Goal: Task Accomplishment & Management: Manage account settings

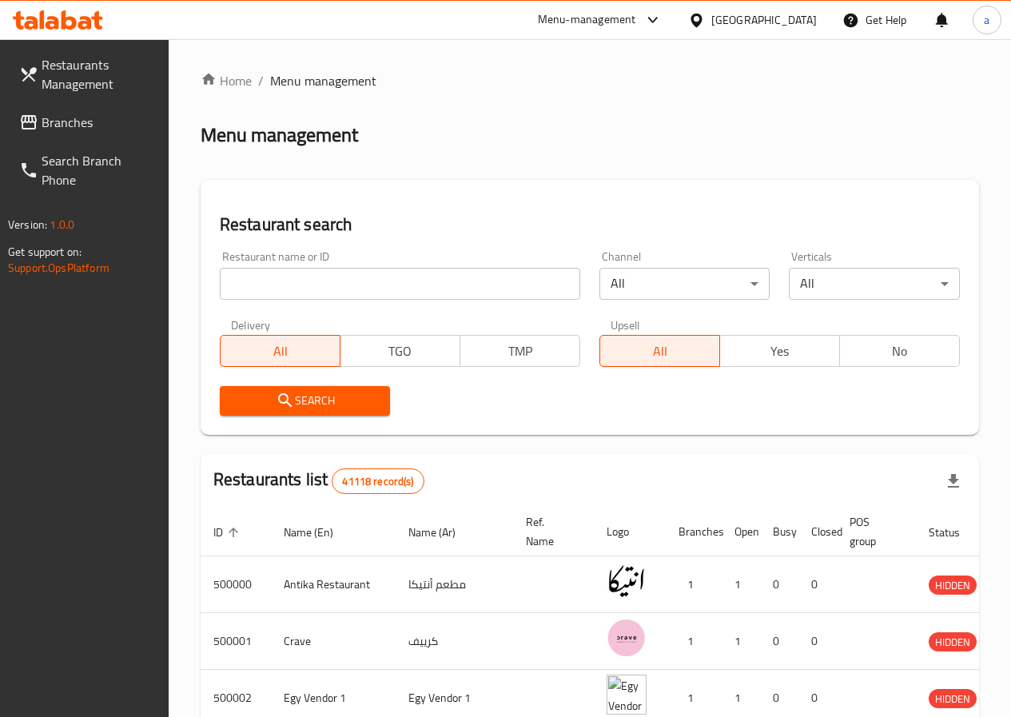
click at [98, 78] on span "Restaurants Management" at bounding box center [99, 74] width 114 height 38
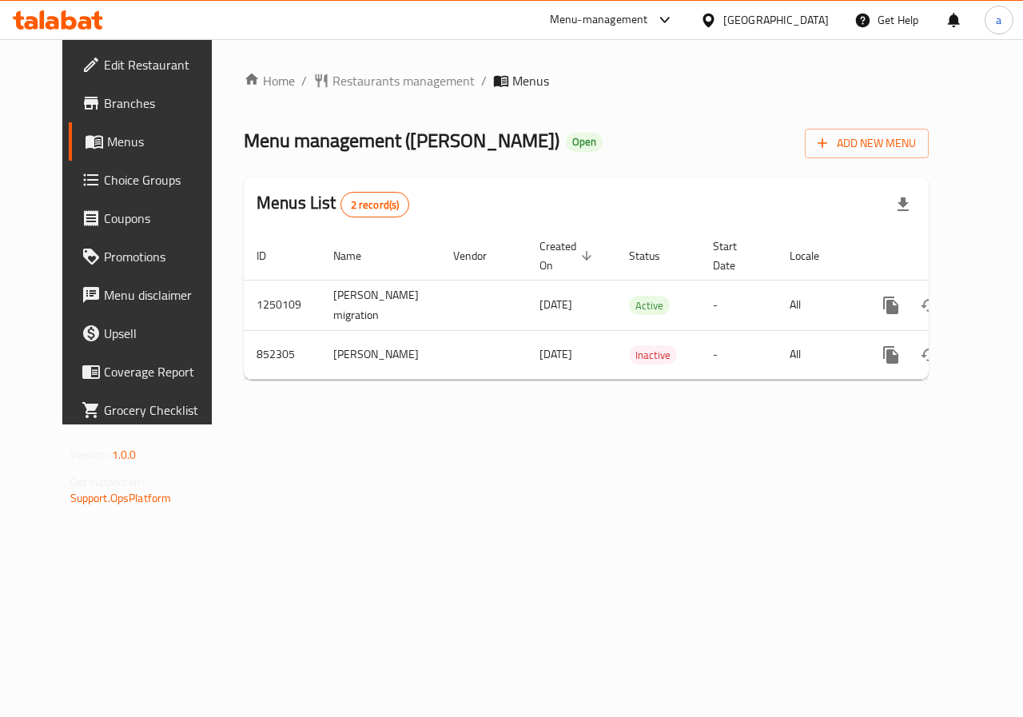
scroll to position [0, 6]
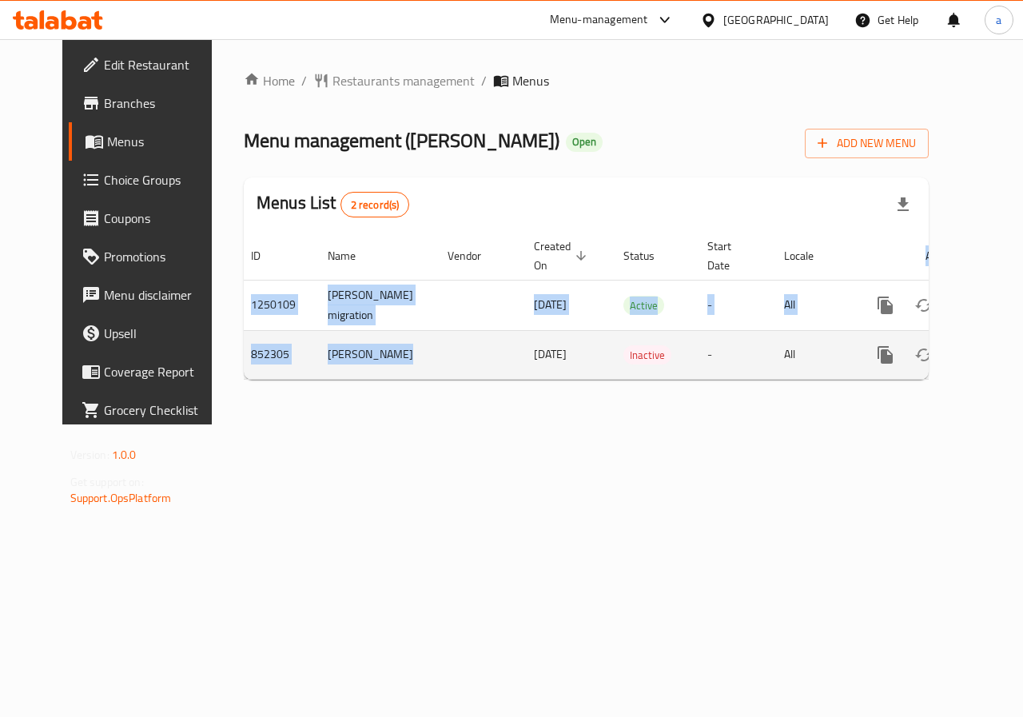
drag, startPoint x: 460, startPoint y: 376, endPoint x: 636, endPoint y: 372, distance: 176.7
click at [602, 377] on tr "852305 Gelarto [PERSON_NAME] [DATE] Inactive - All" at bounding box center [635, 354] width 794 height 49
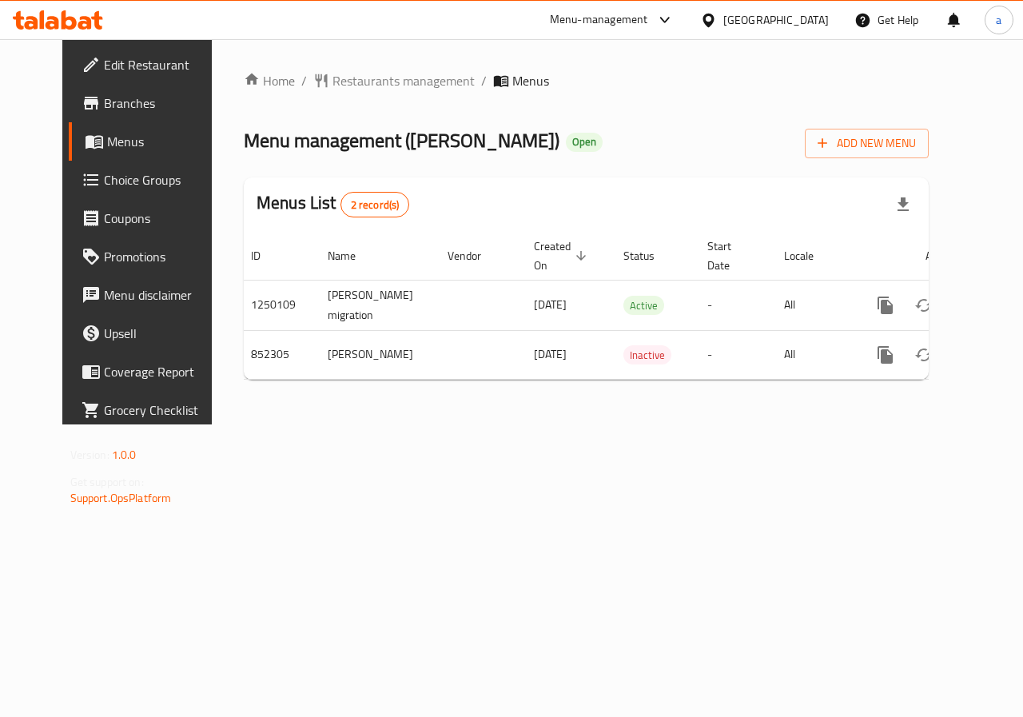
click at [703, 424] on div "Home / Restaurants management / Menus Menu management ( [PERSON_NAME] ) Open Ad…" at bounding box center [586, 231] width 749 height 385
click at [104, 98] on span "Branches" at bounding box center [162, 103] width 117 height 19
click at [107, 147] on span "Menus" at bounding box center [163, 141] width 113 height 19
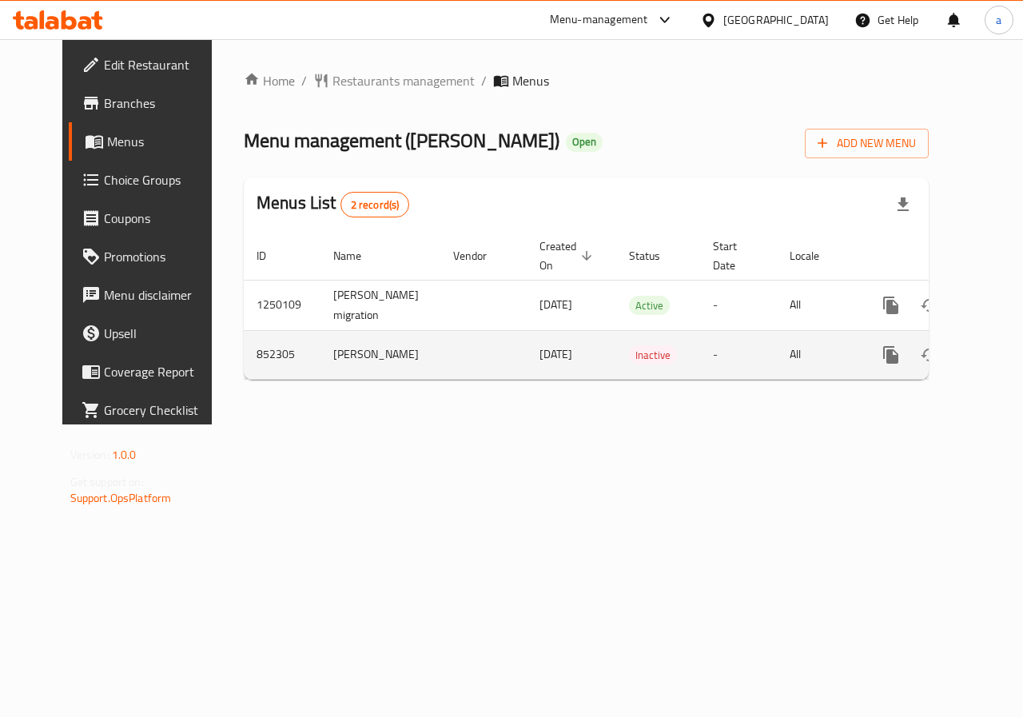
drag, startPoint x: 889, startPoint y: 379, endPoint x: 735, endPoint y: 339, distance: 158.6
click at [949, 372] on td "enhanced table" at bounding box center [948, 354] width 179 height 49
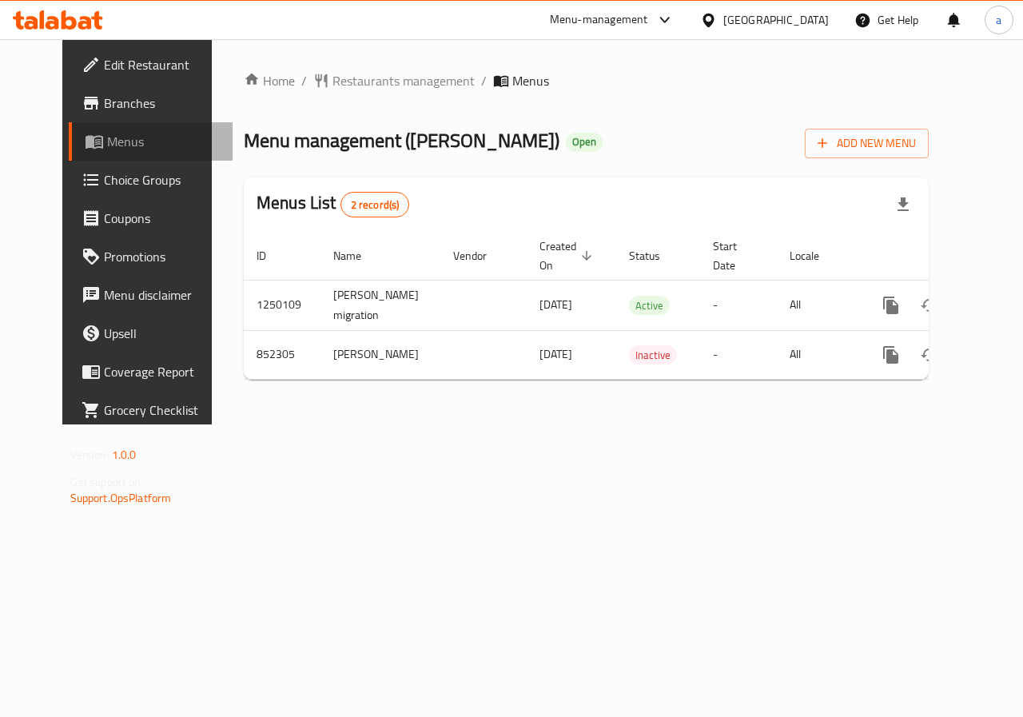
click at [107, 140] on span "Menus" at bounding box center [163, 141] width 113 height 19
click at [104, 111] on span "Branches" at bounding box center [162, 103] width 117 height 19
click at [827, 424] on div "Home / Restaurants management / Menus Menu management ( [PERSON_NAME] ) Open Ad…" at bounding box center [586, 231] width 749 height 385
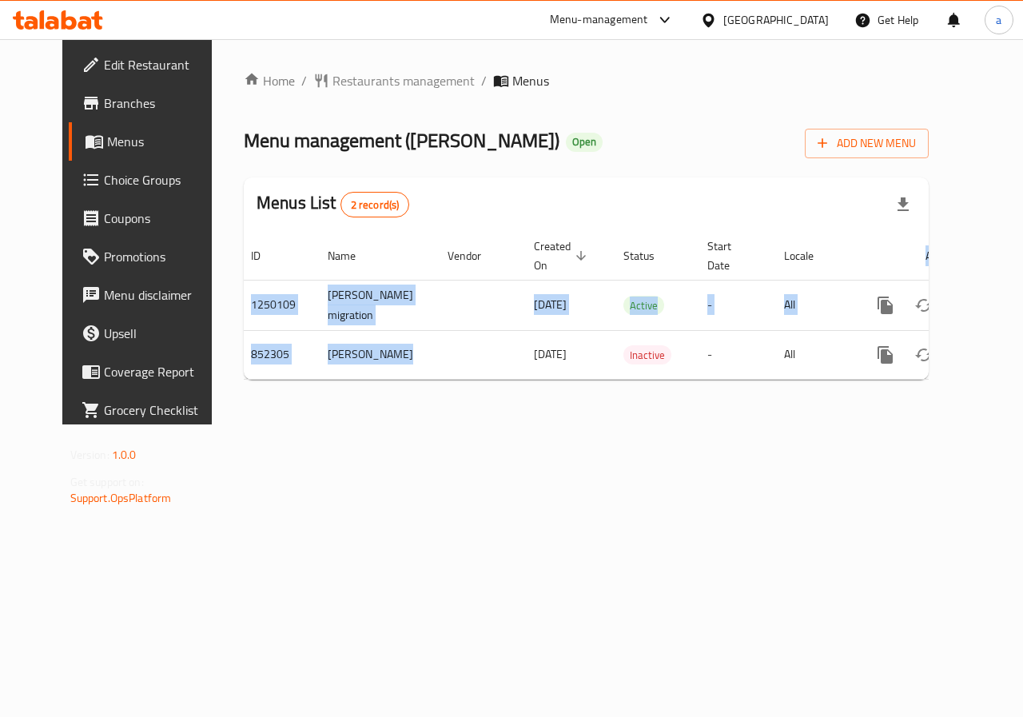
drag, startPoint x: 474, startPoint y: 376, endPoint x: 376, endPoint y: 387, distance: 98.1
click at [376, 380] on div "ID Name Vendor Created On sorted descending Status Start Date Locale Actions 12…" at bounding box center [586, 306] width 685 height 148
drag, startPoint x: 460, startPoint y: 514, endPoint x: 460, endPoint y: 443, distance: 71.1
click at [461, 424] on div "Home / Restaurants management / Menus Menu management ( Gelarto Rosa ) Open Add…" at bounding box center [586, 231] width 749 height 385
click at [481, 424] on div "Home / Restaurants management / Menus Menu management ( Gelarto Rosa ) Open Add…" at bounding box center [586, 231] width 749 height 385
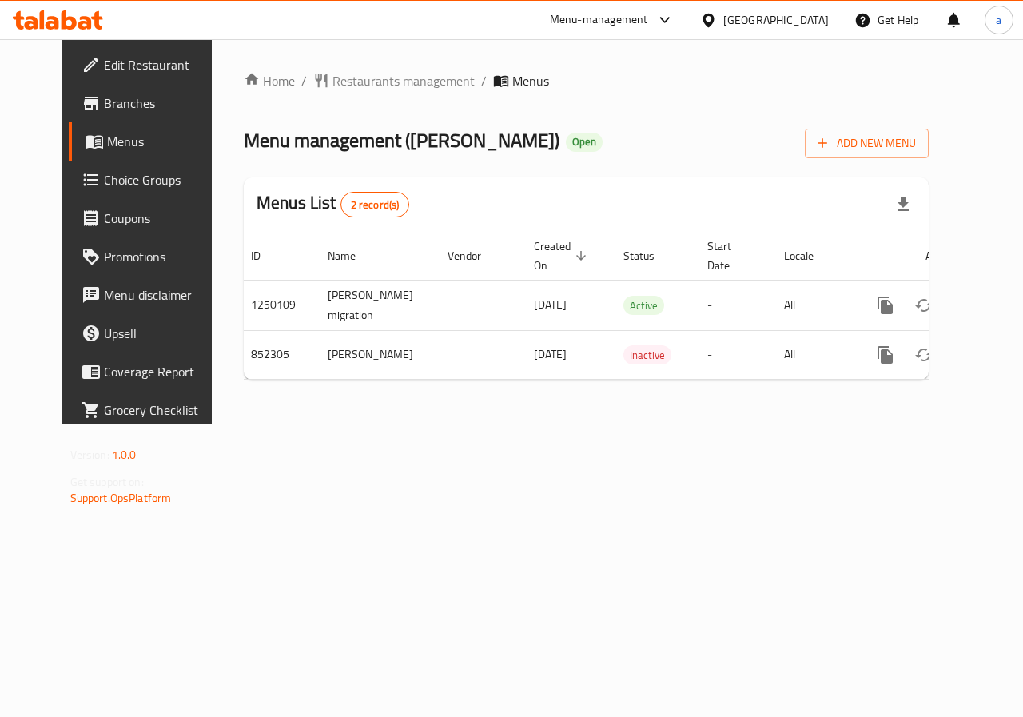
click at [599, 121] on div "Home / Restaurants management / Menus Menu management ( Gelarto Rosa ) Open Add…" at bounding box center [586, 231] width 685 height 321
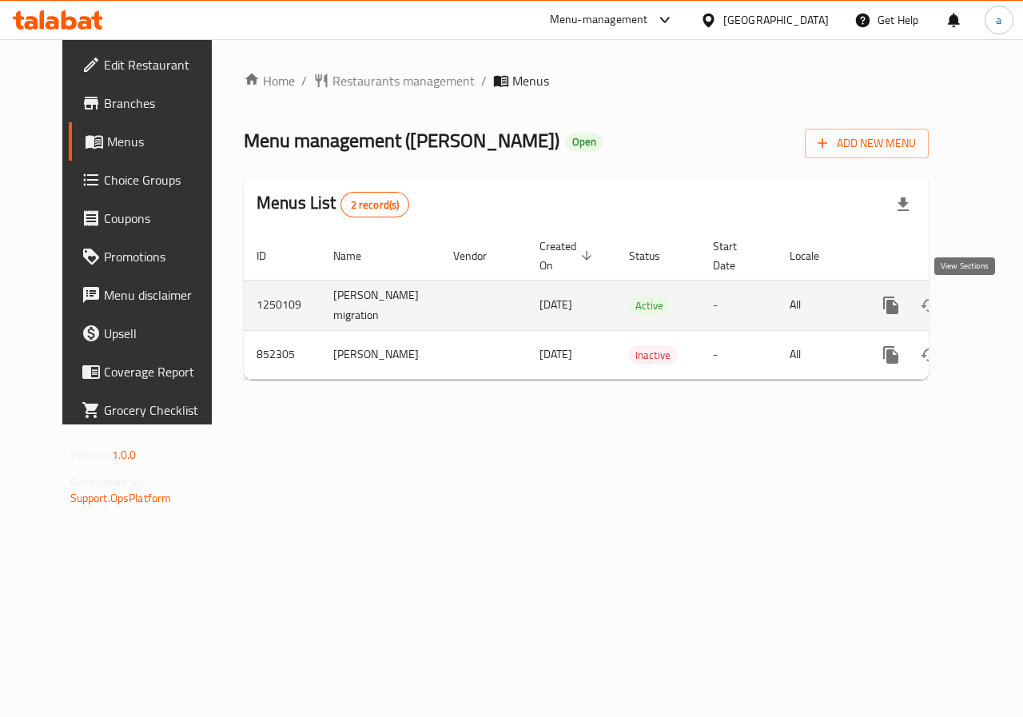
click at [987, 316] on link "enhanced table" at bounding box center [1006, 305] width 38 height 38
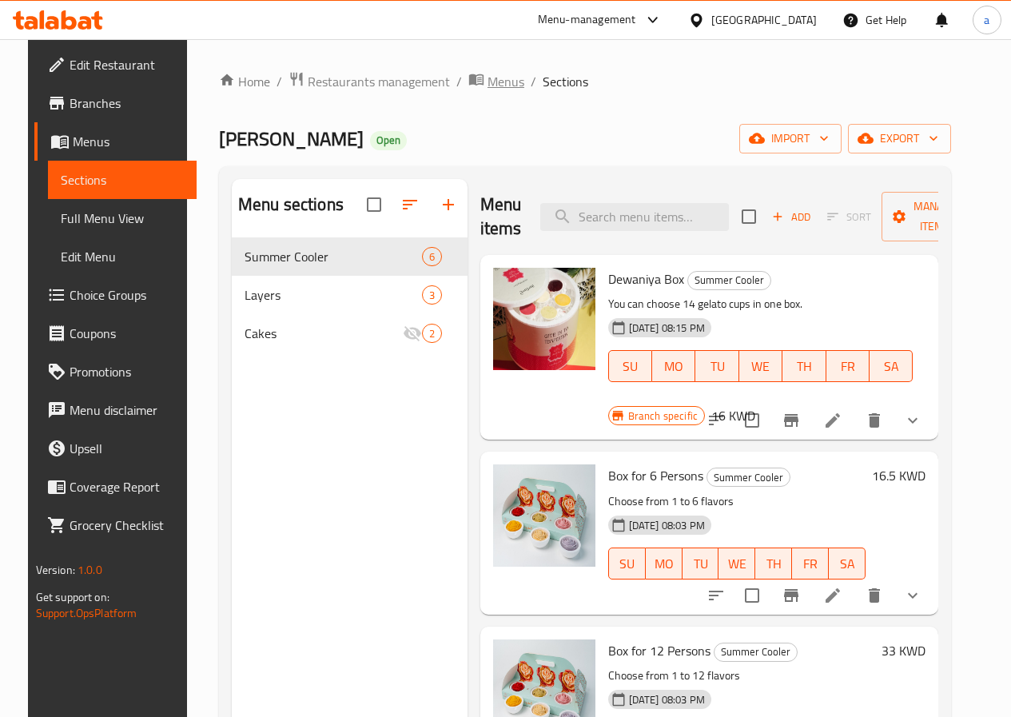
click at [492, 76] on span "Menus" at bounding box center [506, 81] width 37 height 19
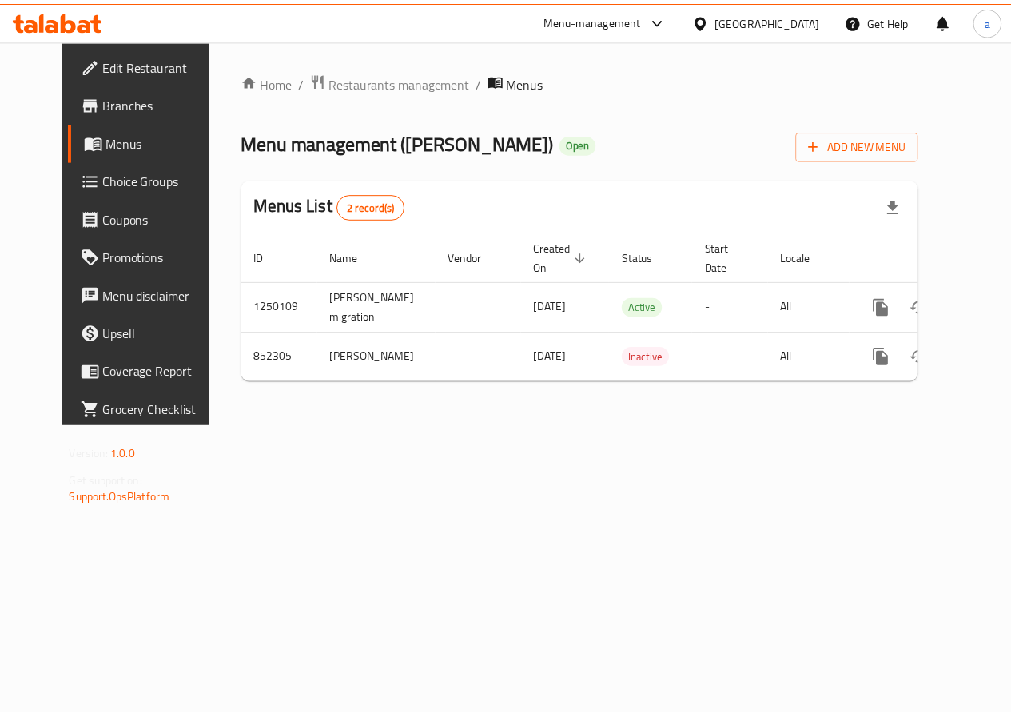
scroll to position [0, 6]
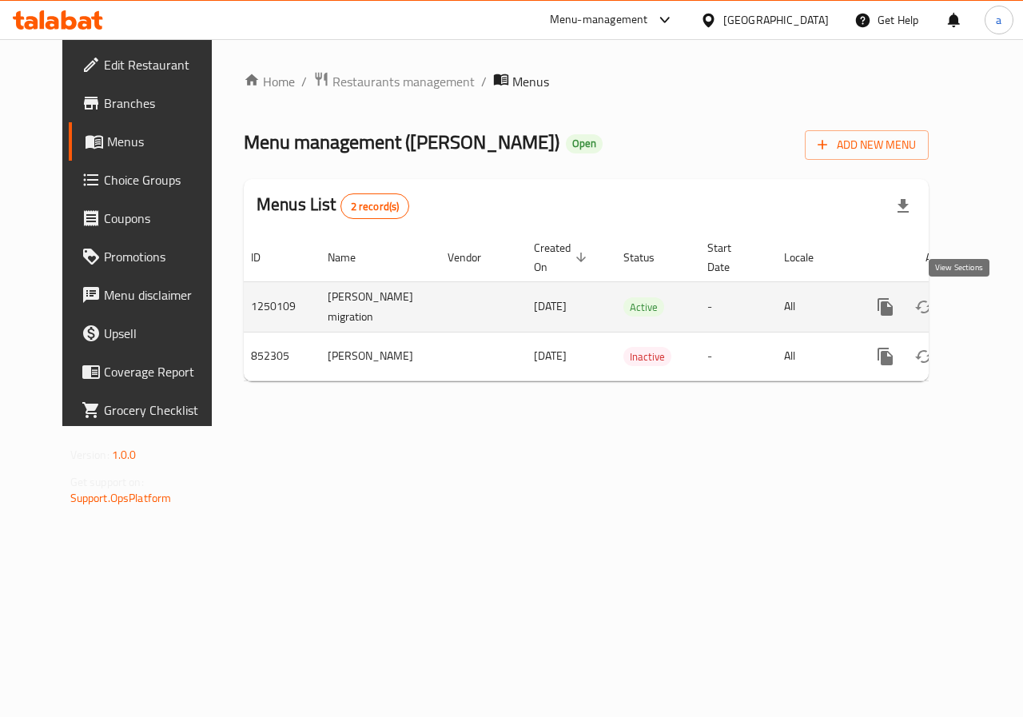
click at [993, 306] on icon "enhanced table" at bounding box center [1000, 307] width 14 height 14
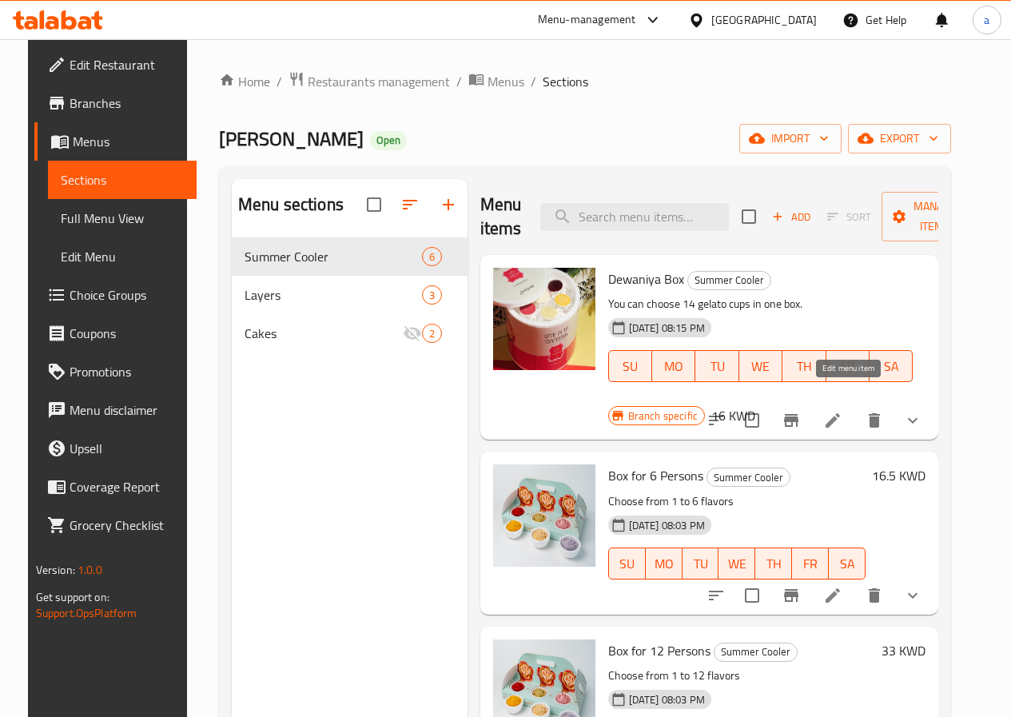
click at [840, 413] on icon at bounding box center [833, 420] width 14 height 14
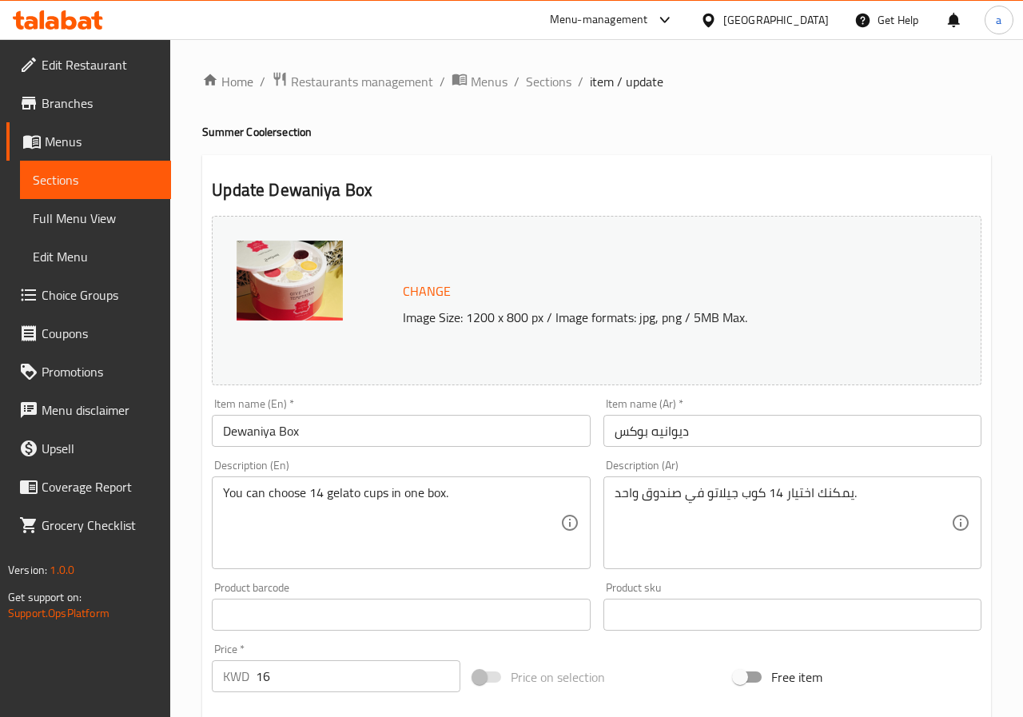
type input "إختيارك من نكهات"
type input "1"
type input "14"
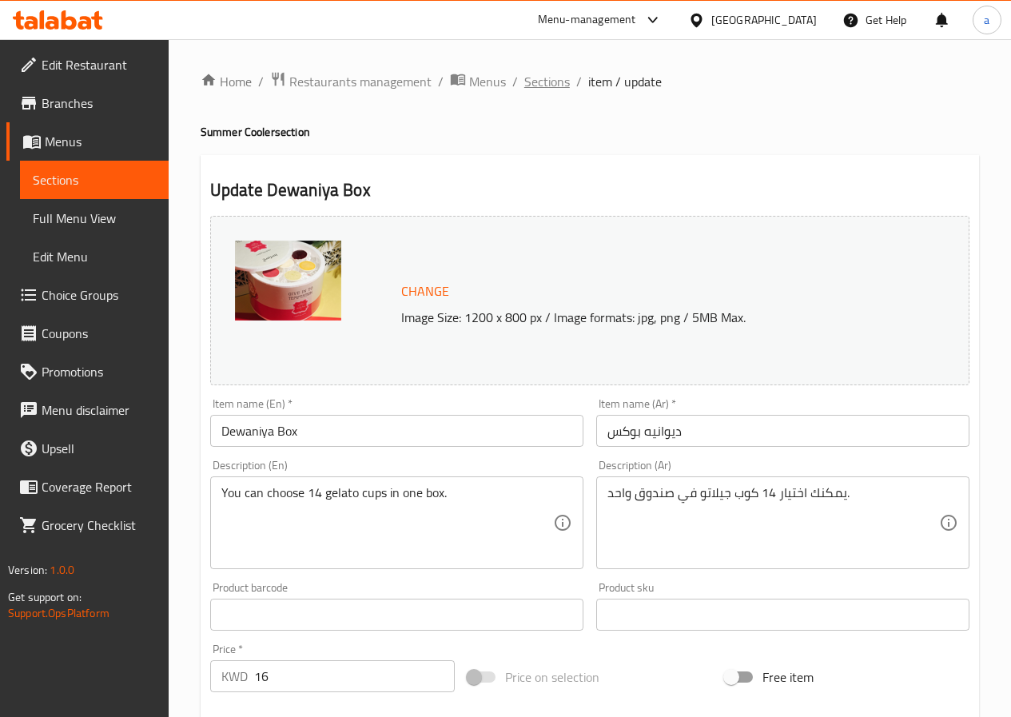
click at [543, 85] on span "Sections" at bounding box center [547, 81] width 46 height 19
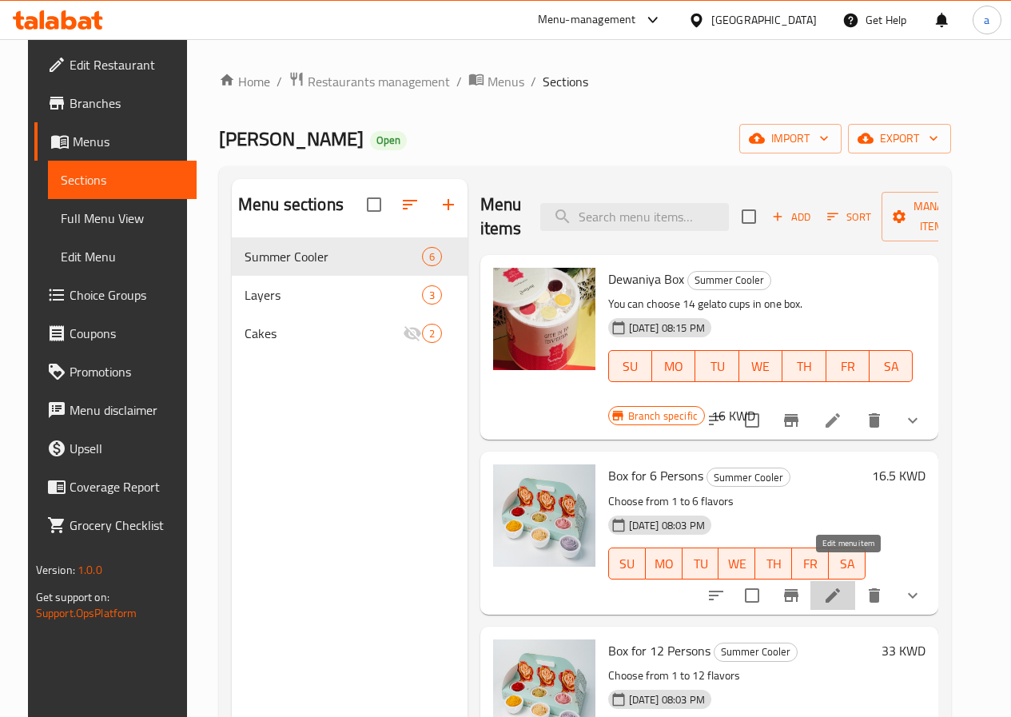
click at [839, 586] on icon at bounding box center [832, 595] width 19 height 19
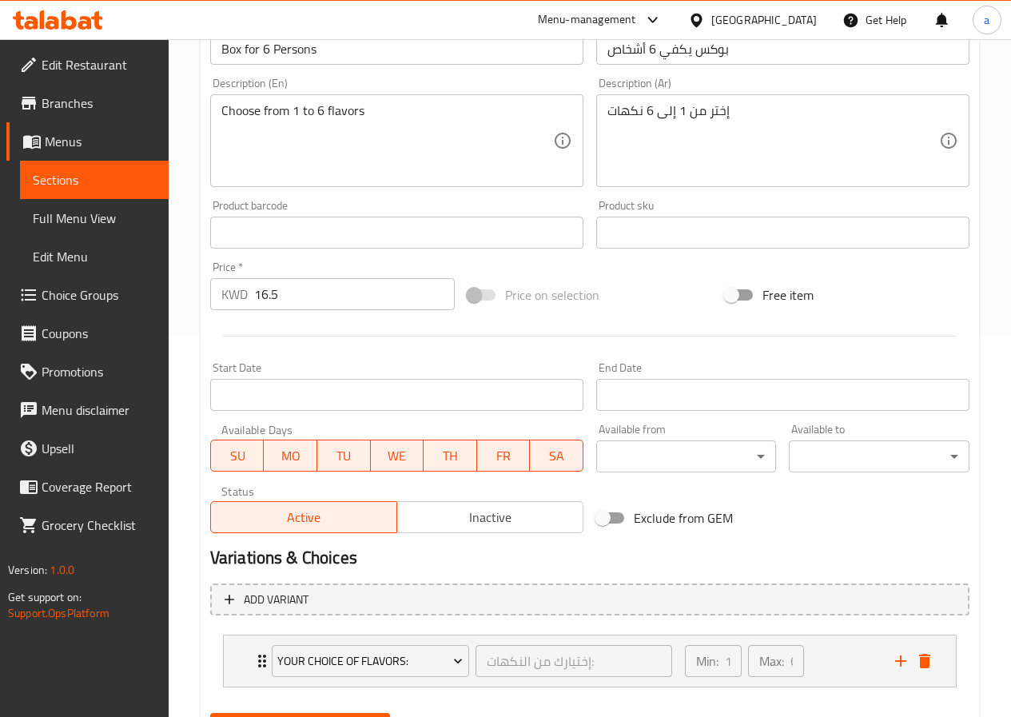
scroll to position [462, 0]
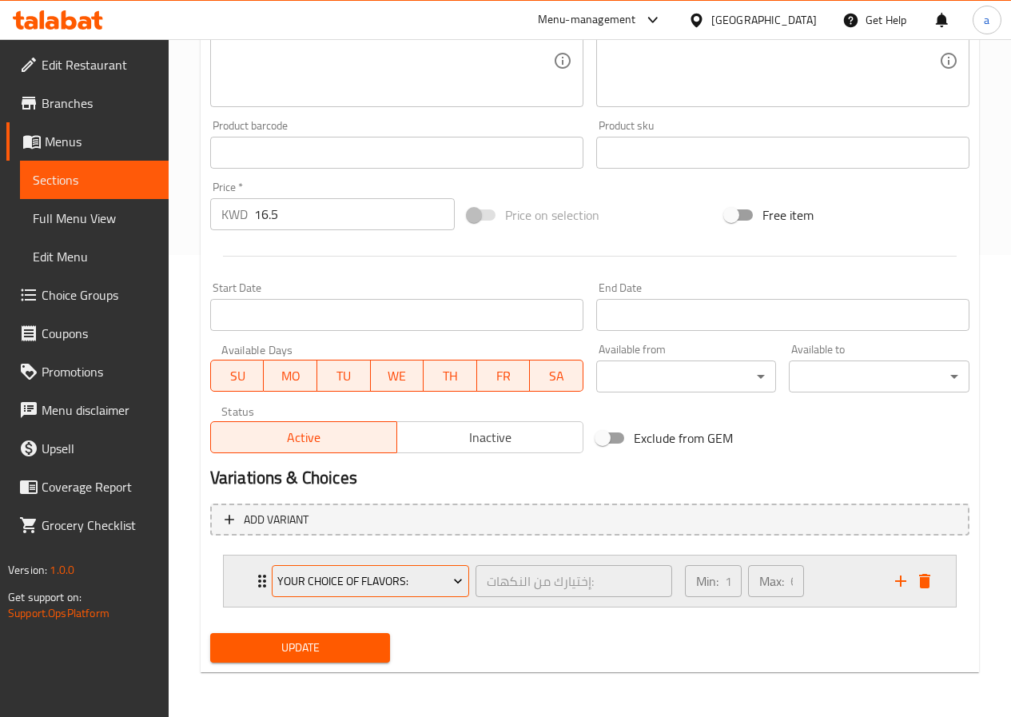
click at [459, 587] on icon "Expand" at bounding box center [458, 581] width 16 height 16
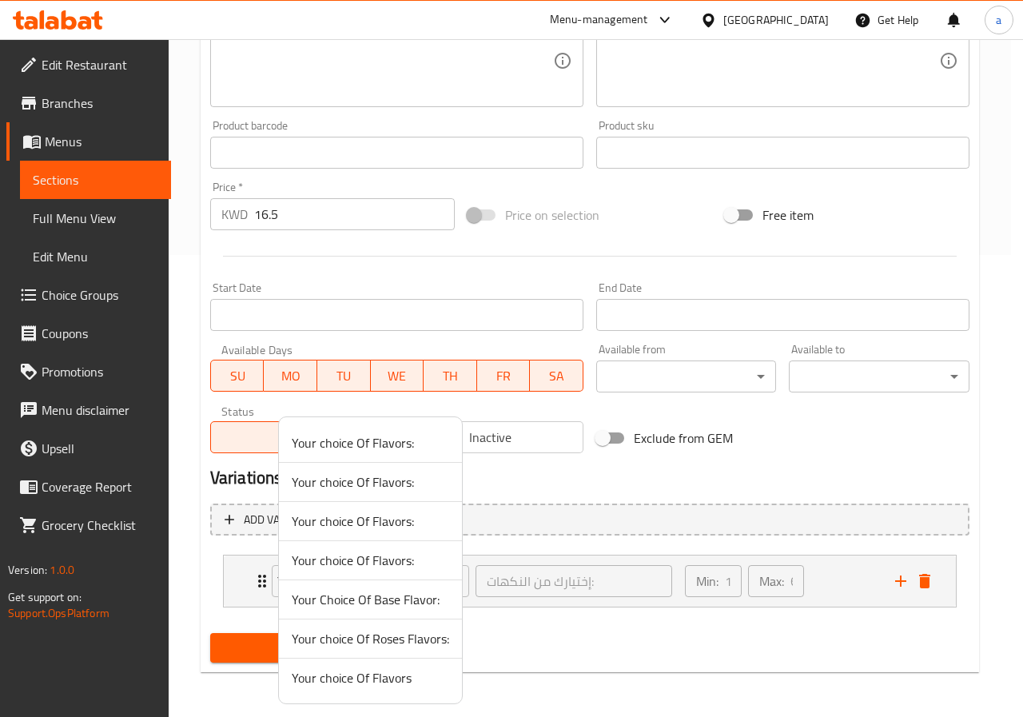
click at [534, 653] on div at bounding box center [511, 358] width 1023 height 717
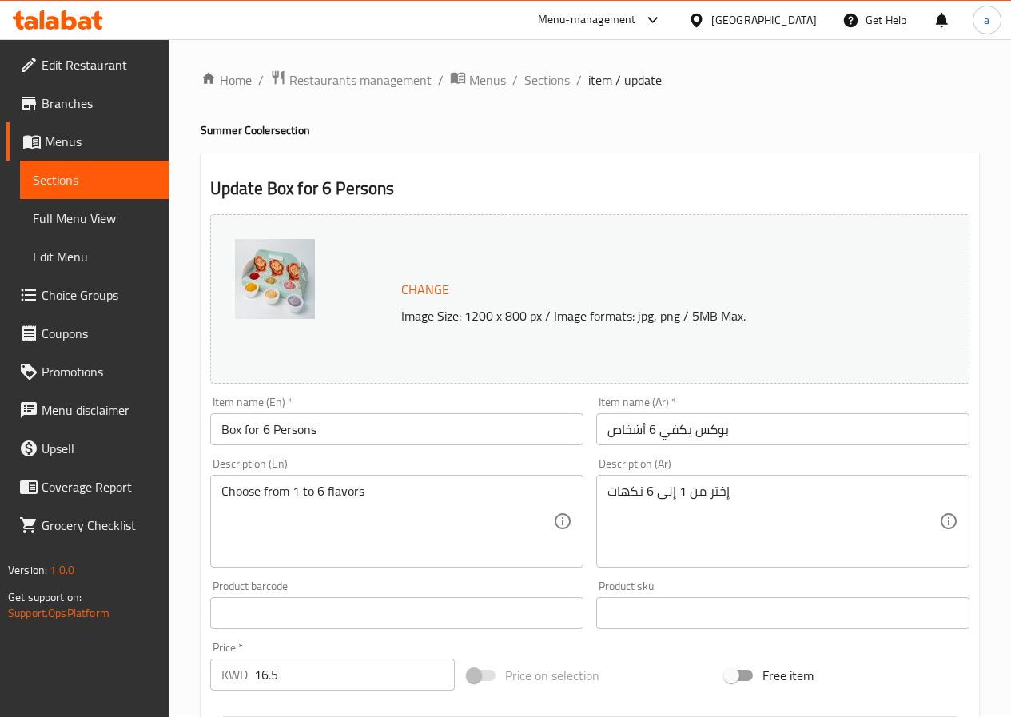
scroll to position [0, 0]
click at [552, 82] on span "Sections" at bounding box center [547, 81] width 46 height 19
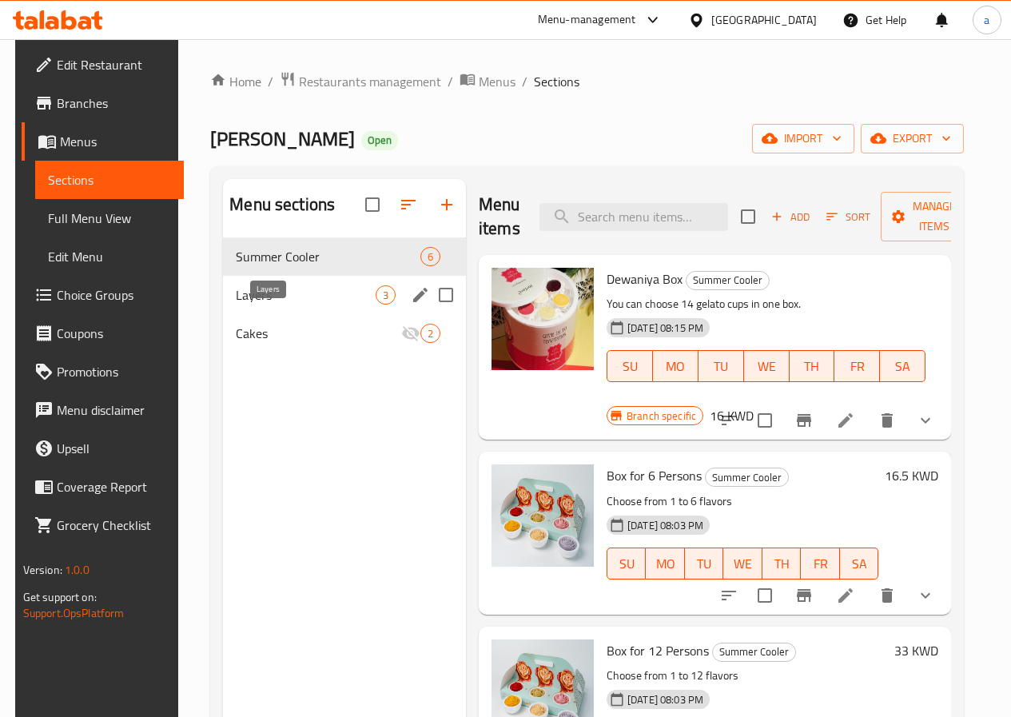
click at [287, 305] on span "Layers" at bounding box center [306, 294] width 140 height 19
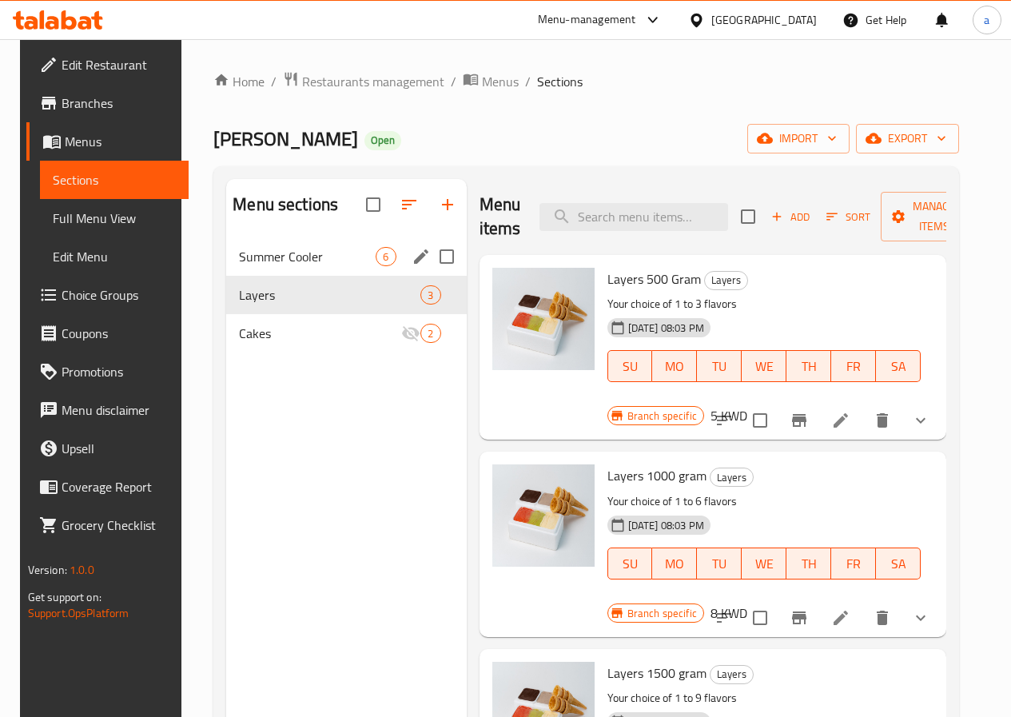
click at [300, 266] on span "Summer Cooler" at bounding box center [307, 256] width 137 height 19
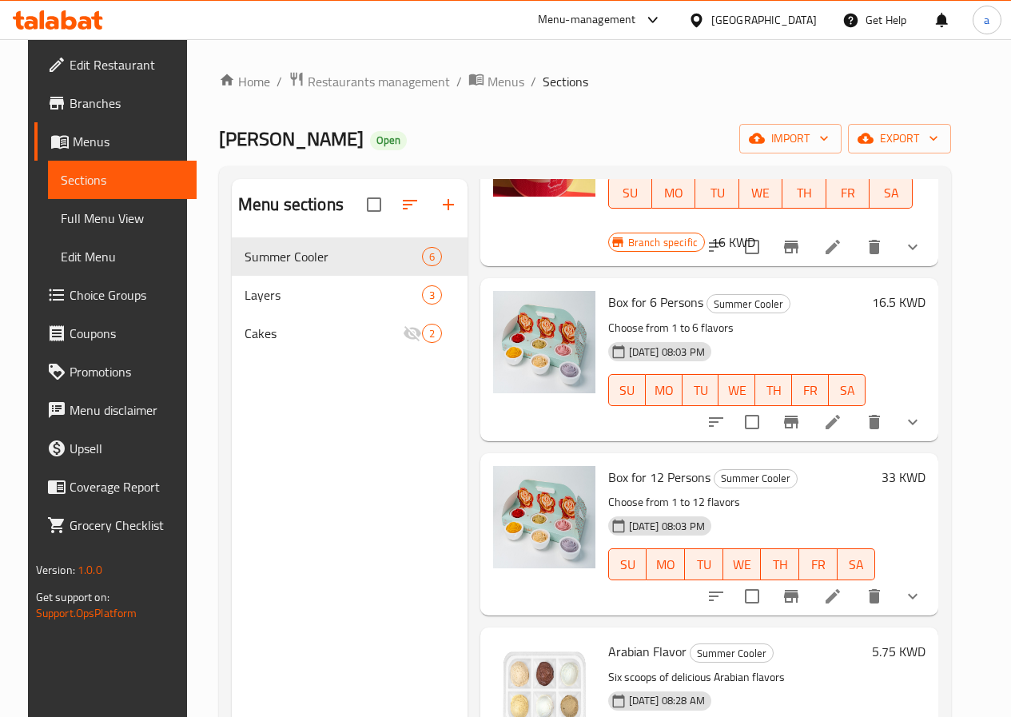
scroll to position [240, 0]
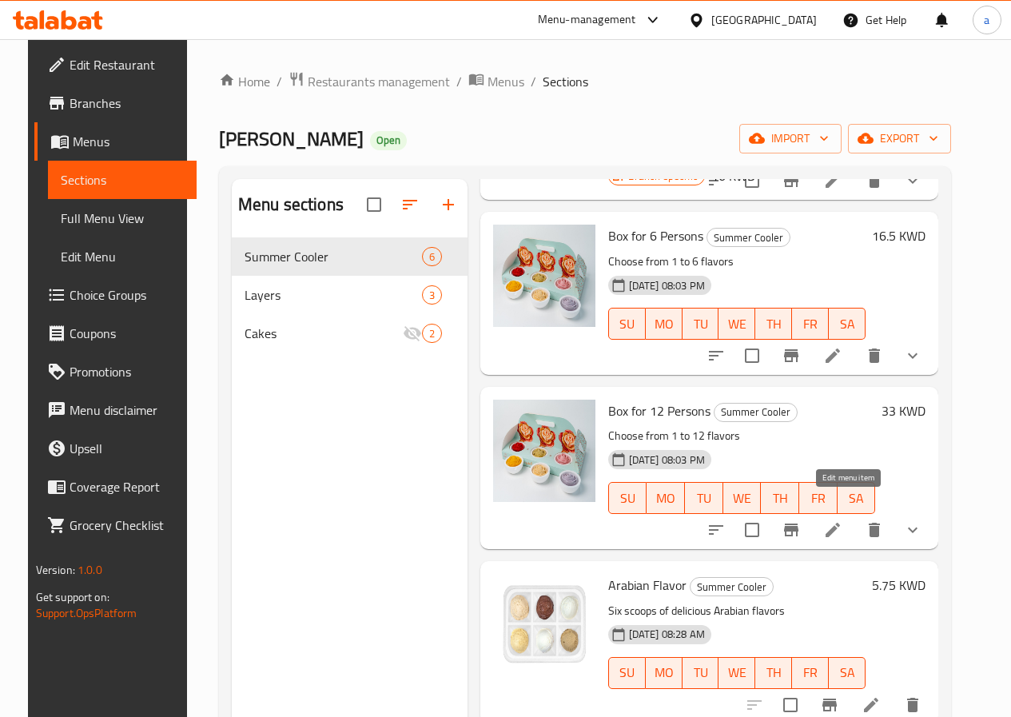
click at [840, 523] on icon at bounding box center [833, 530] width 14 height 14
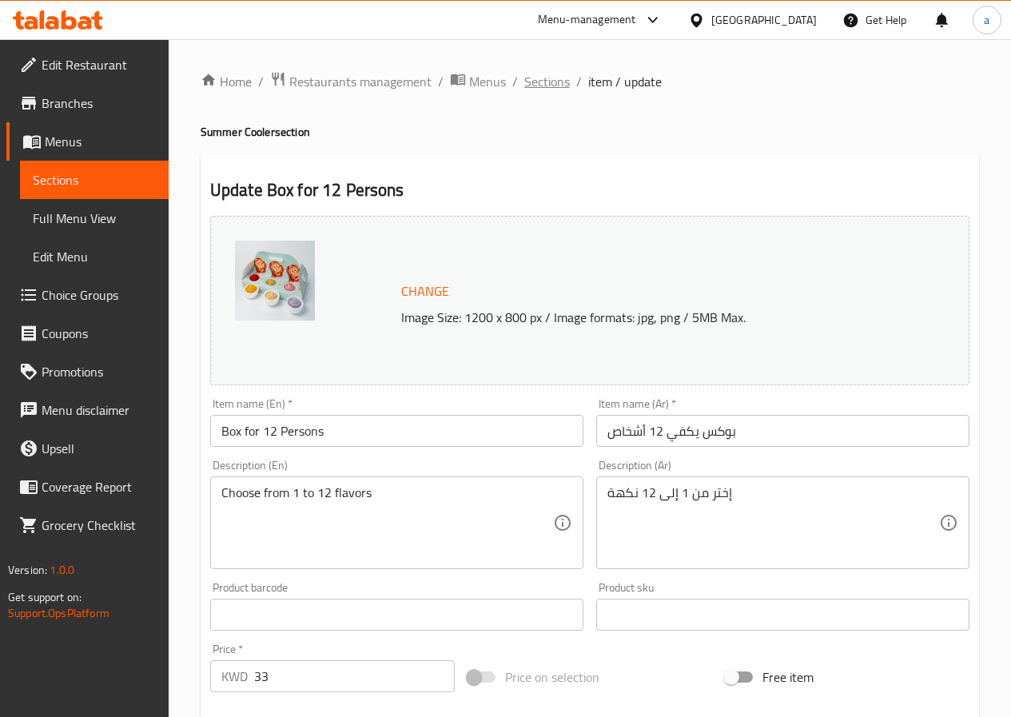
click at [547, 78] on span "Sections" at bounding box center [547, 81] width 46 height 19
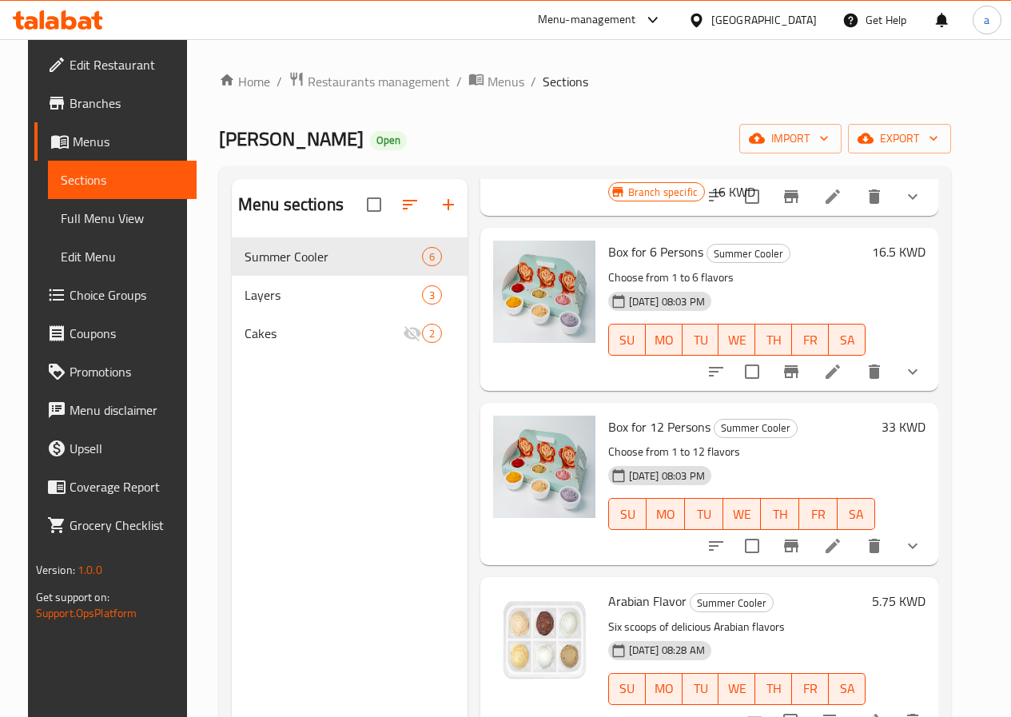
scroll to position [240, 0]
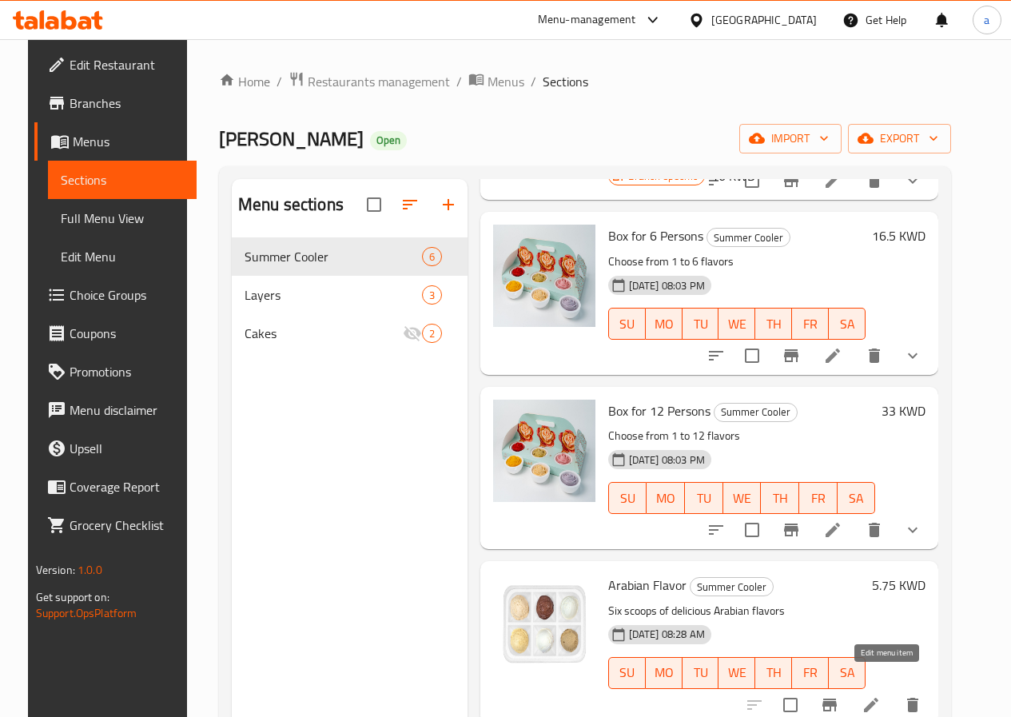
click at [878, 698] on icon at bounding box center [871, 705] width 14 height 14
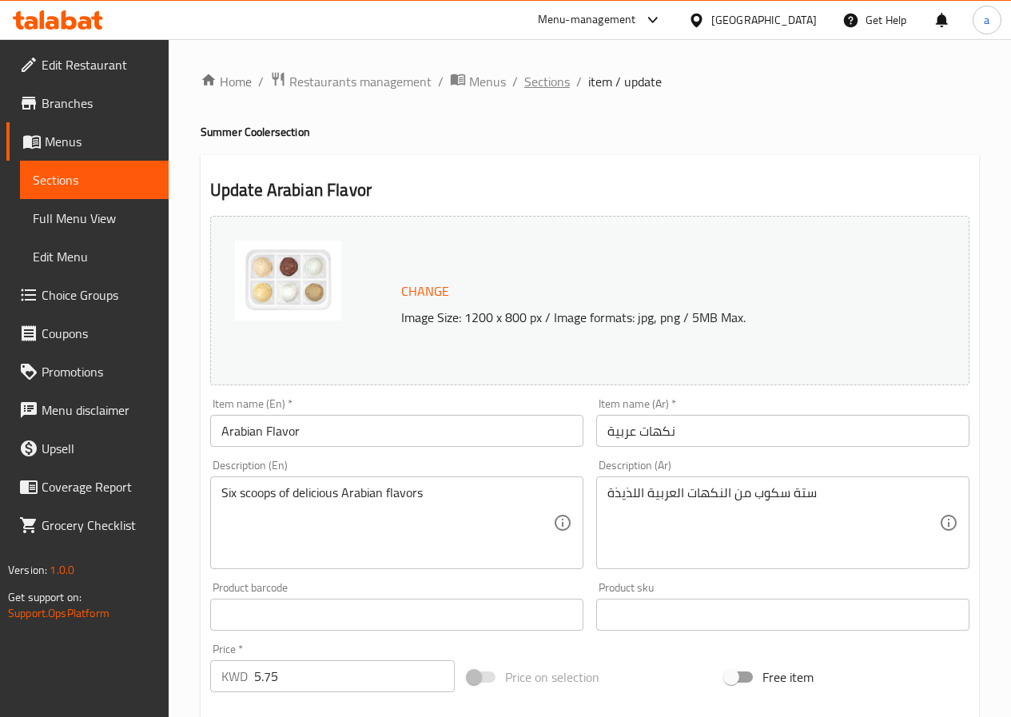
click at [552, 82] on span "Sections" at bounding box center [547, 81] width 46 height 19
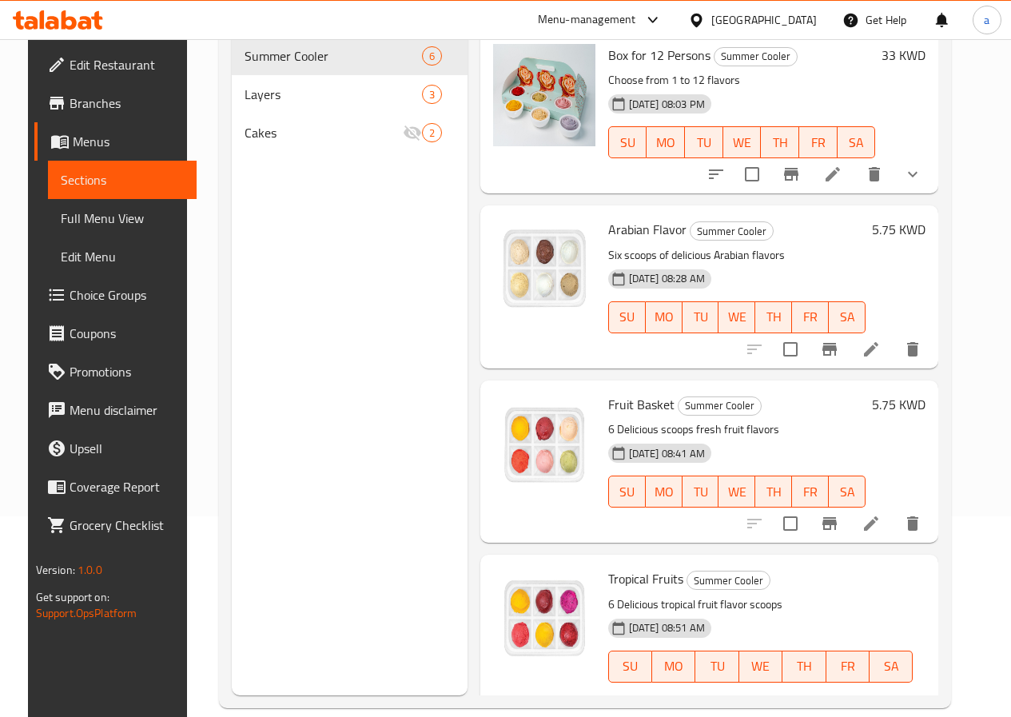
scroll to position [224, 0]
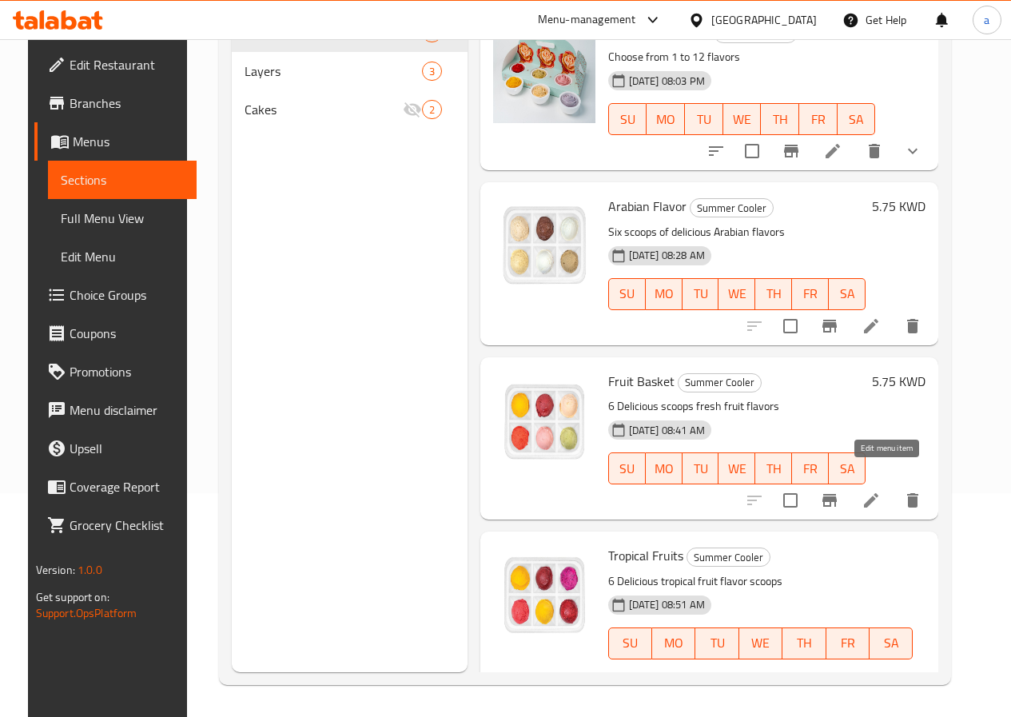
click at [878, 493] on icon at bounding box center [871, 500] width 14 height 14
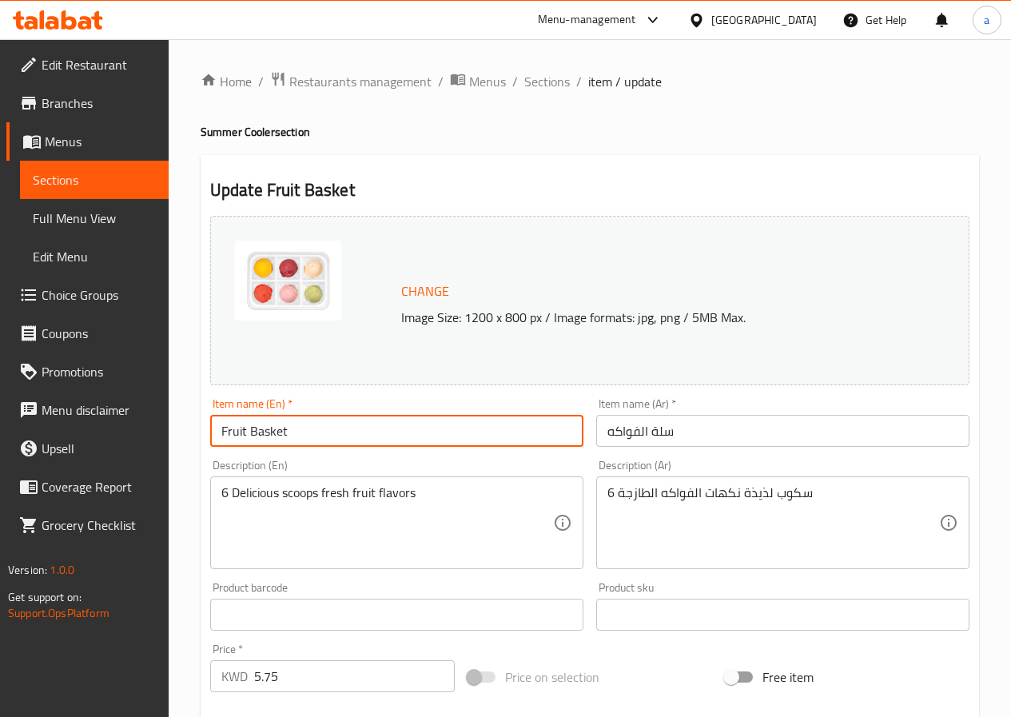
drag, startPoint x: 286, startPoint y: 432, endPoint x: 212, endPoint y: 441, distance: 74.8
click at [212, 441] on input "Fruit Basket" at bounding box center [396, 431] width 373 height 32
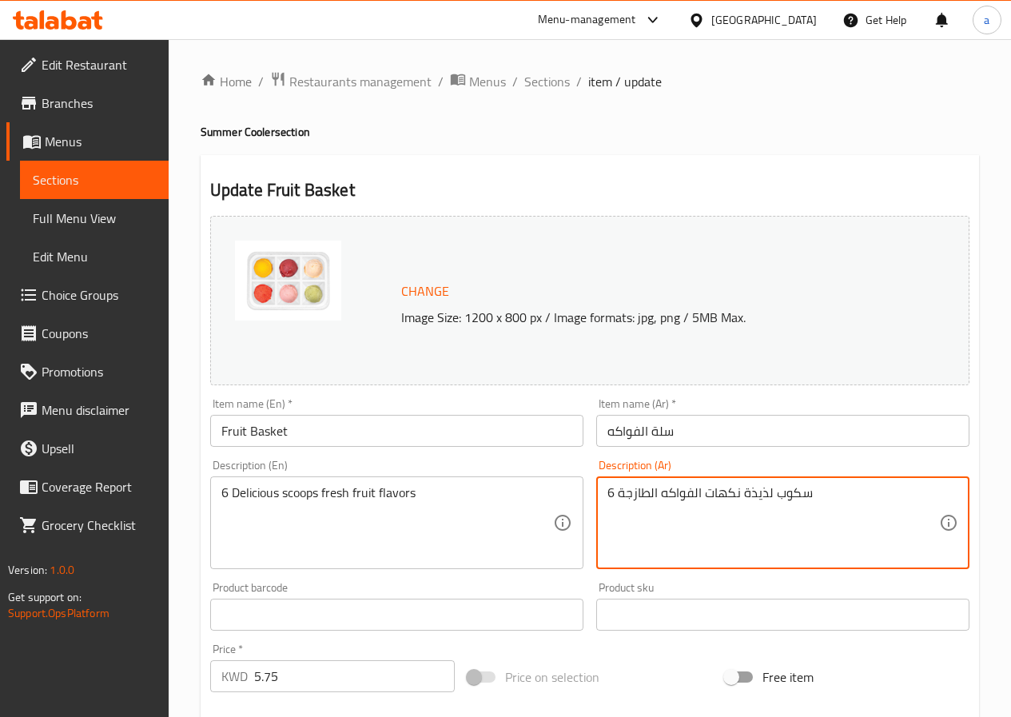
drag, startPoint x: 613, startPoint y: 493, endPoint x: 605, endPoint y: 499, distance: 9.8
click at [811, 494] on textarea "6 سكوب لذيذة نكهات الفواكه الطازجة" at bounding box center [773, 523] width 332 height 76
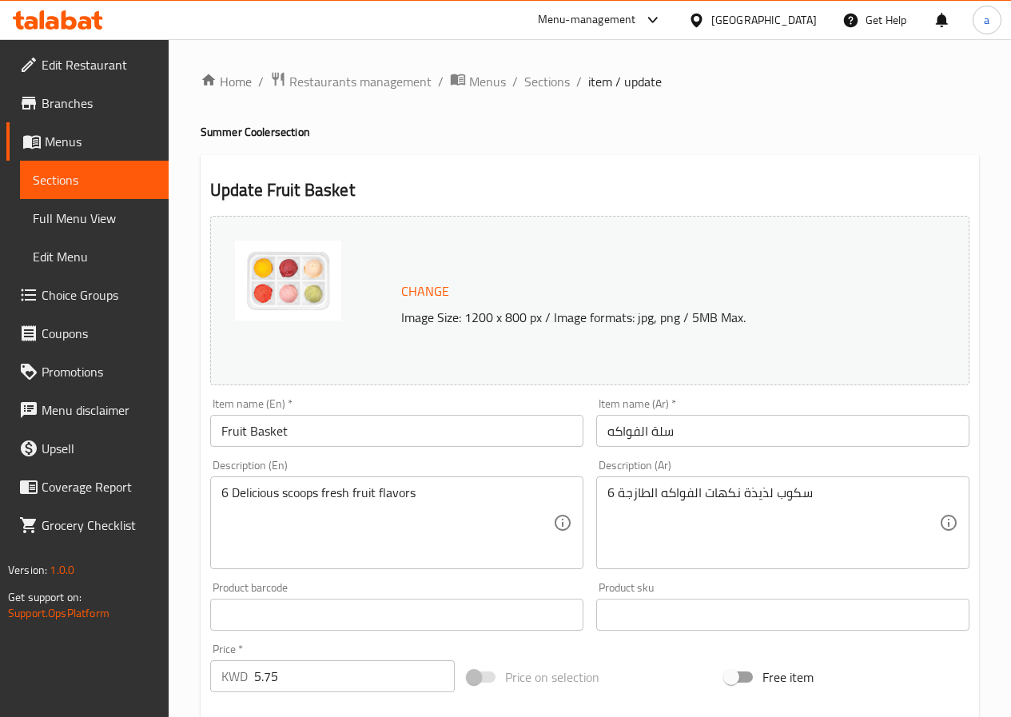
click at [606, 492] on div "6 سكوب لذيذة نكهات الفواكه الطازجة Description (Ar)" at bounding box center [782, 522] width 373 height 93
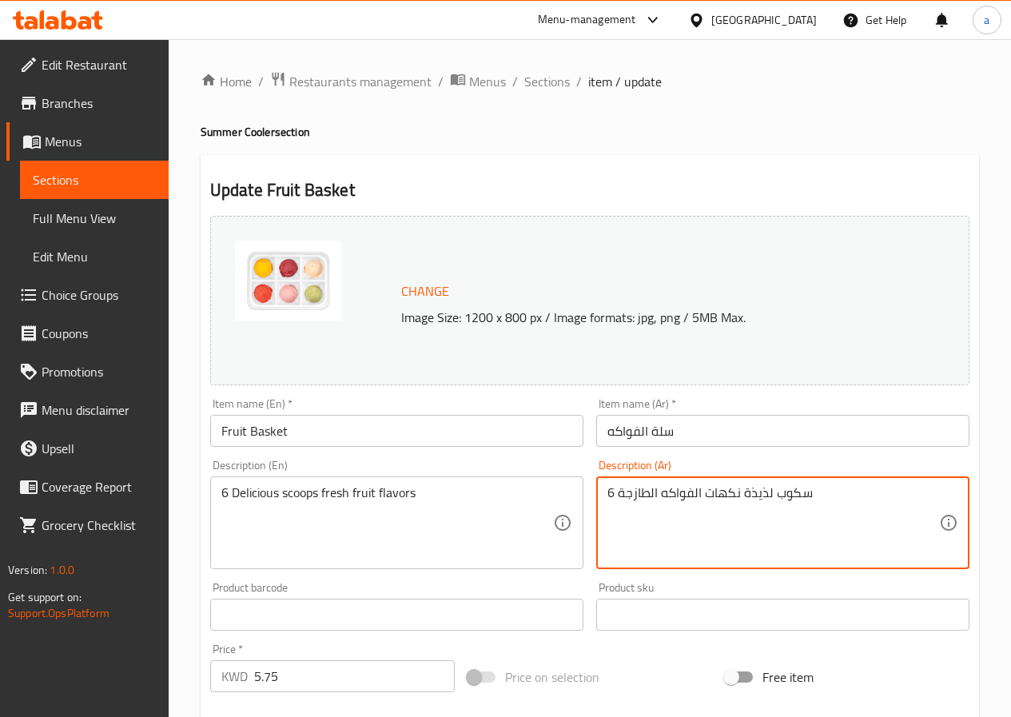
click at [613, 493] on textarea "6 سكوب لذيذة نكهات الفواكه الطازجة" at bounding box center [773, 523] width 332 height 76
click at [609, 493] on textarea "6 سكوب لذيذة نكهات الفواكه الطازجة" at bounding box center [773, 523] width 332 height 76
click at [806, 493] on textarea "6 سكوب لذيذة نكهات الفواكه الطازجة" at bounding box center [773, 523] width 332 height 76
type textarea "6 سكوب لذيذة نكهات الفواكه الطازجة"
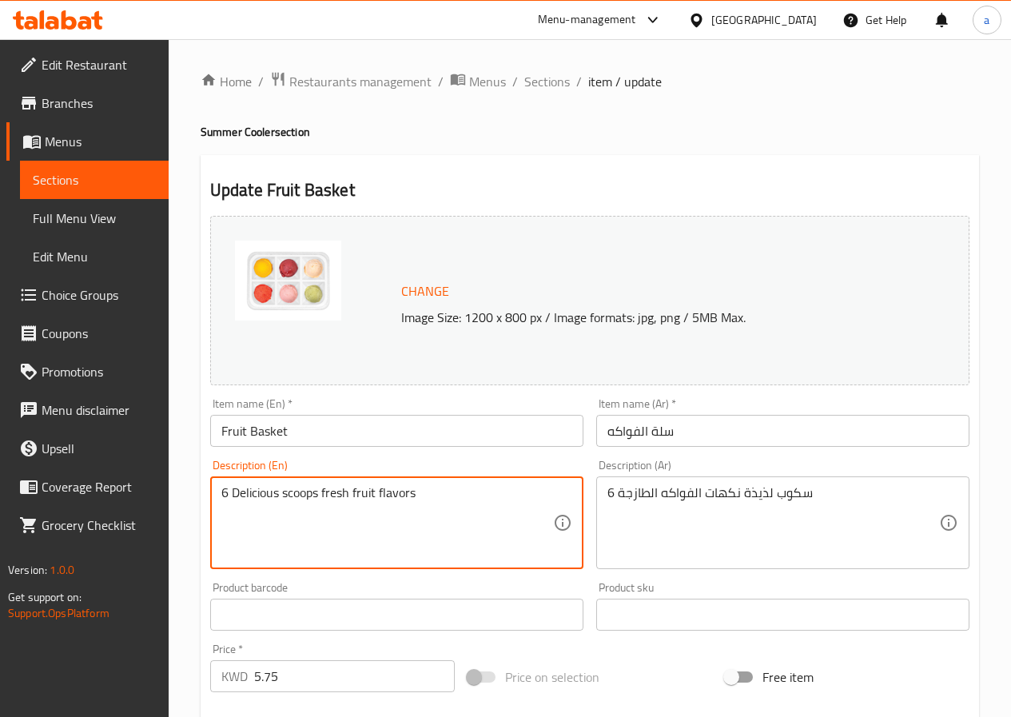
drag, startPoint x: 424, startPoint y: 493, endPoint x: 176, endPoint y: 515, distance: 248.8
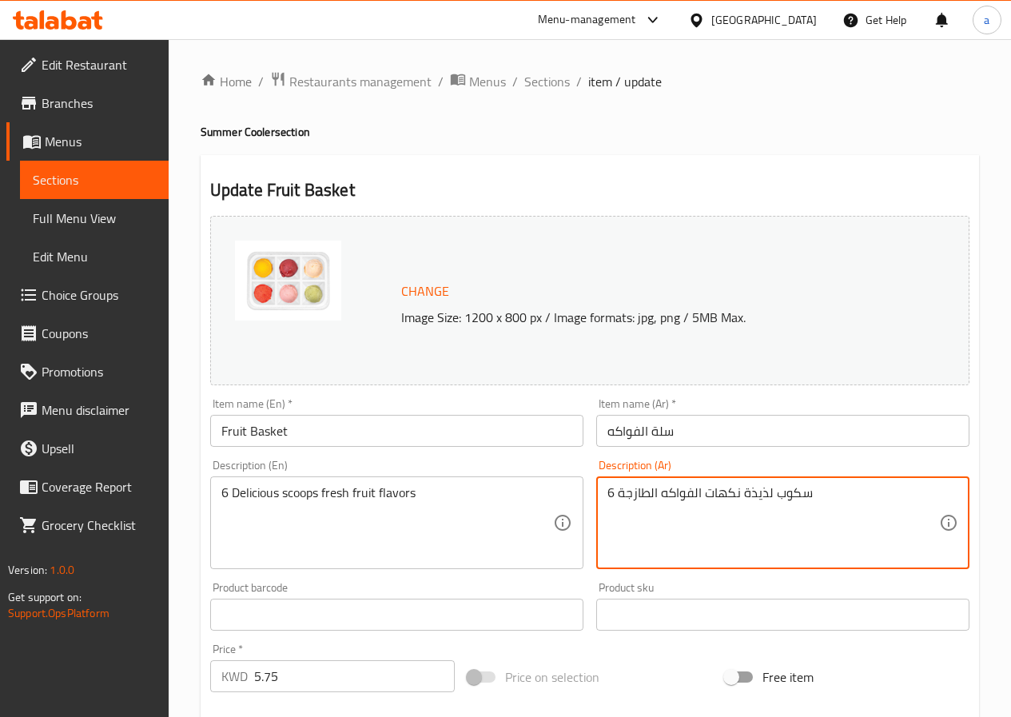
drag, startPoint x: 810, startPoint y: 496, endPoint x: 774, endPoint y: 500, distance: 36.3
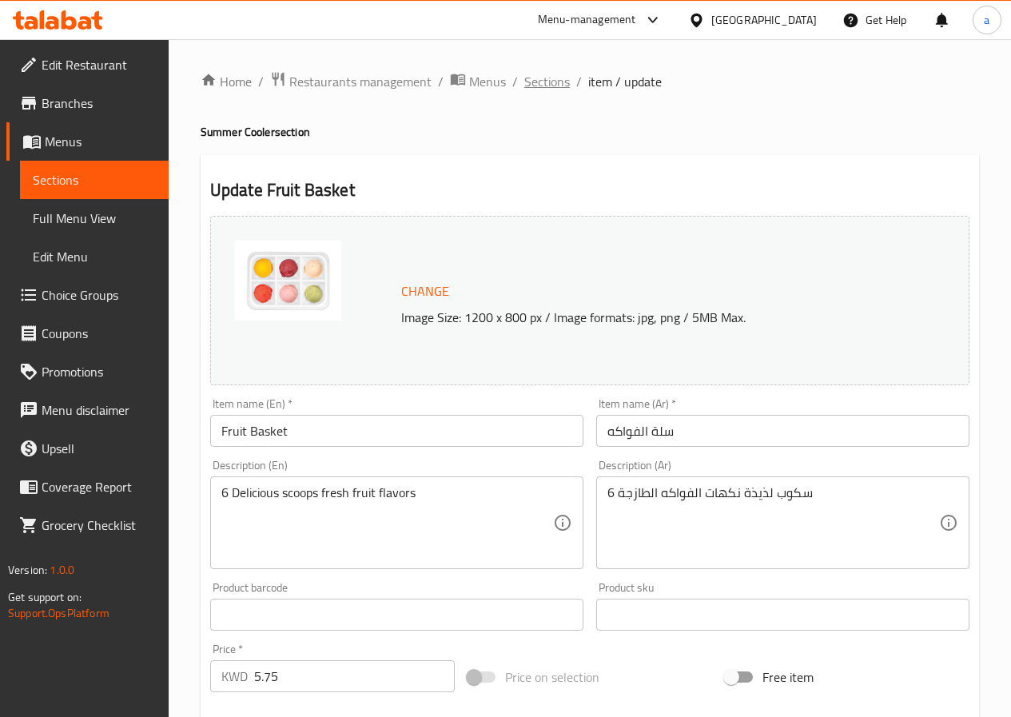
click at [549, 77] on span "Sections" at bounding box center [547, 81] width 46 height 19
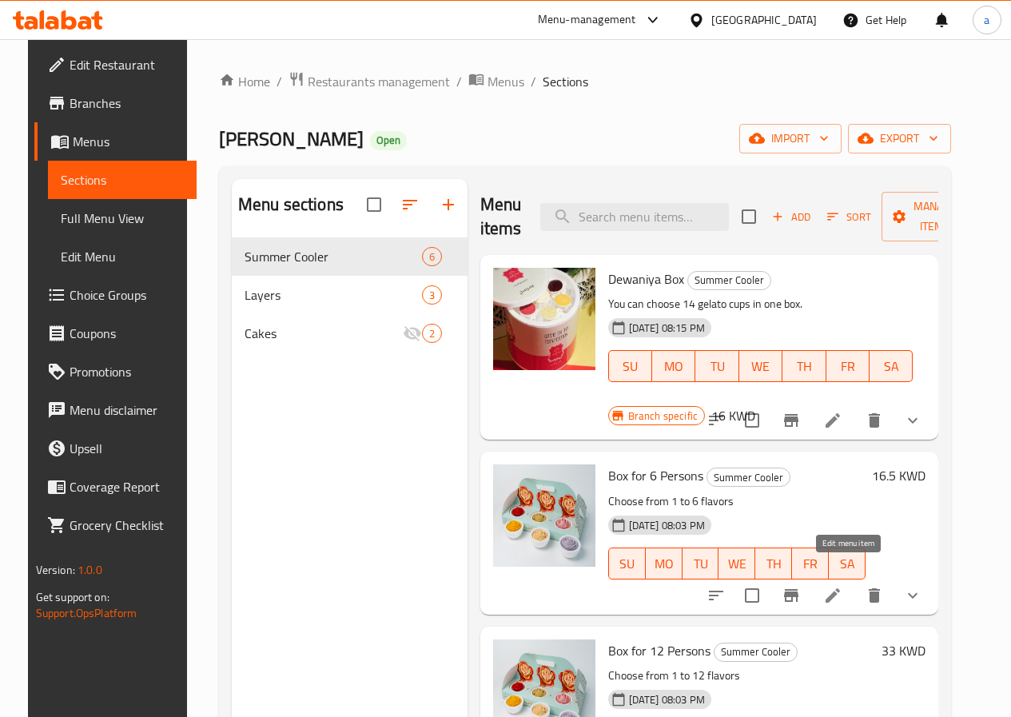
click at [842, 586] on icon at bounding box center [832, 595] width 19 height 19
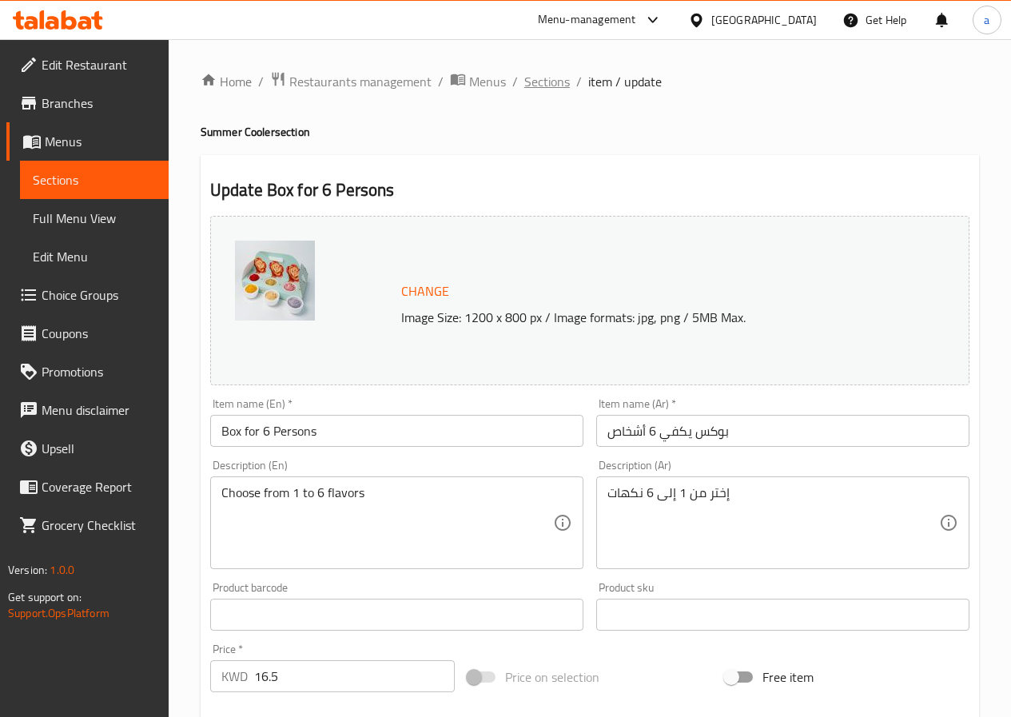
click at [555, 86] on span "Sections" at bounding box center [547, 81] width 46 height 19
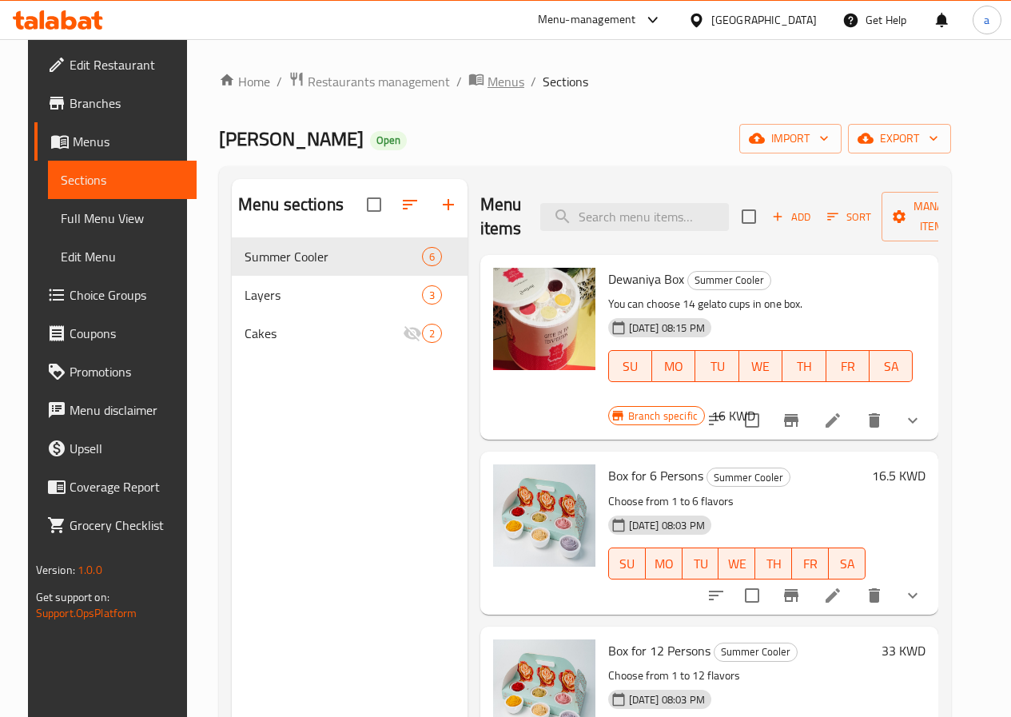
click at [488, 78] on span "Menus" at bounding box center [506, 81] width 37 height 19
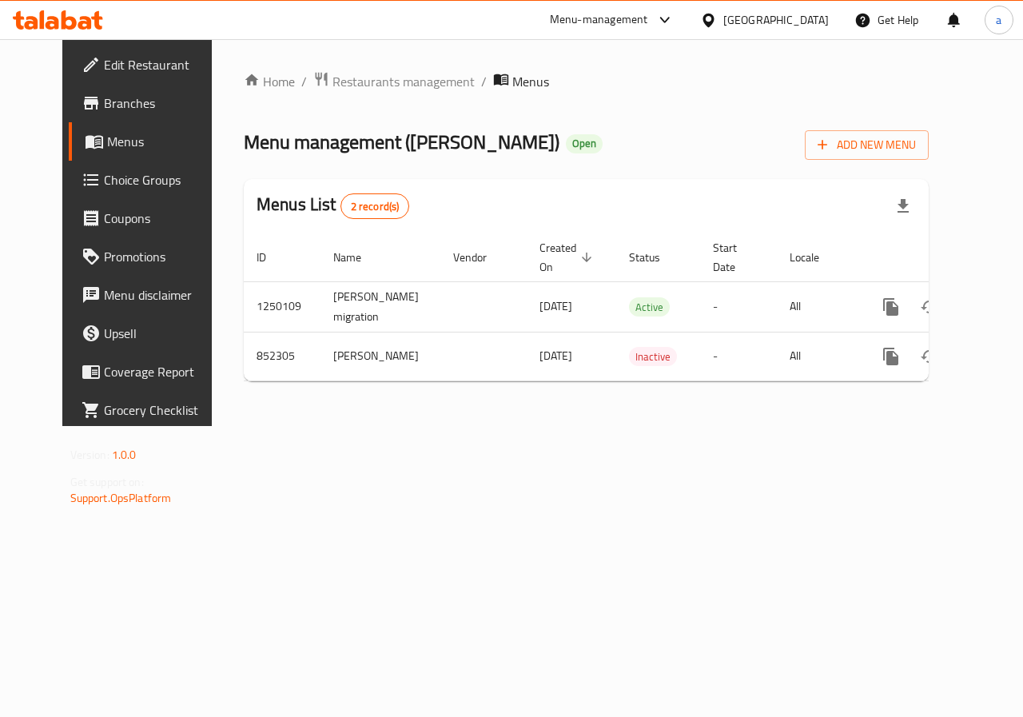
click at [117, 108] on span "Branches" at bounding box center [162, 103] width 117 height 19
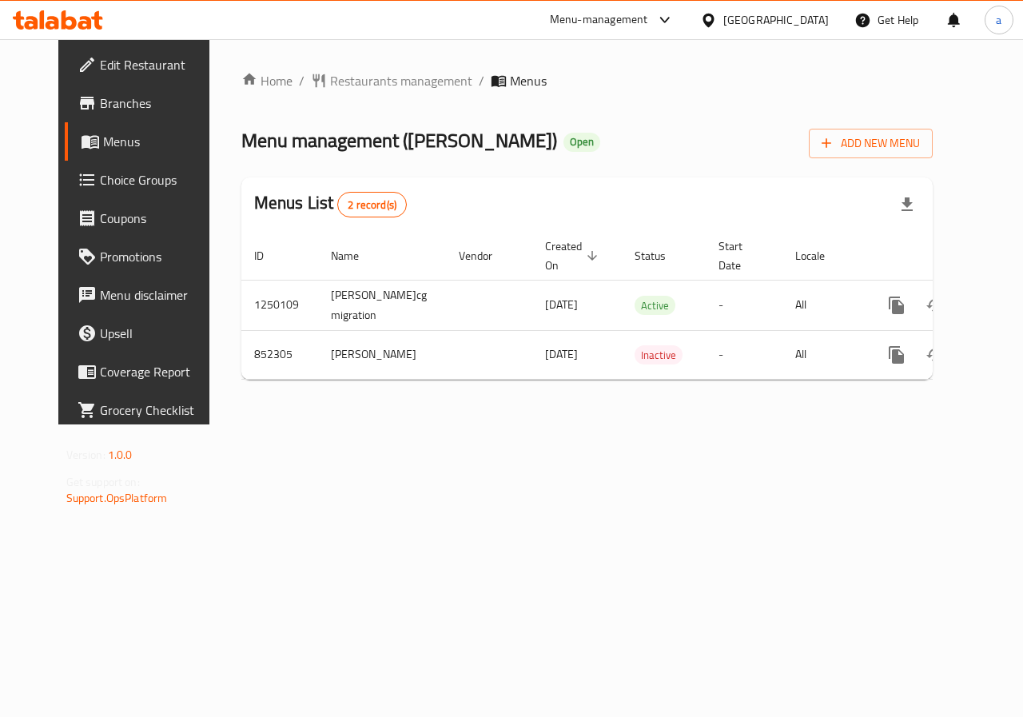
scroll to position [0, 6]
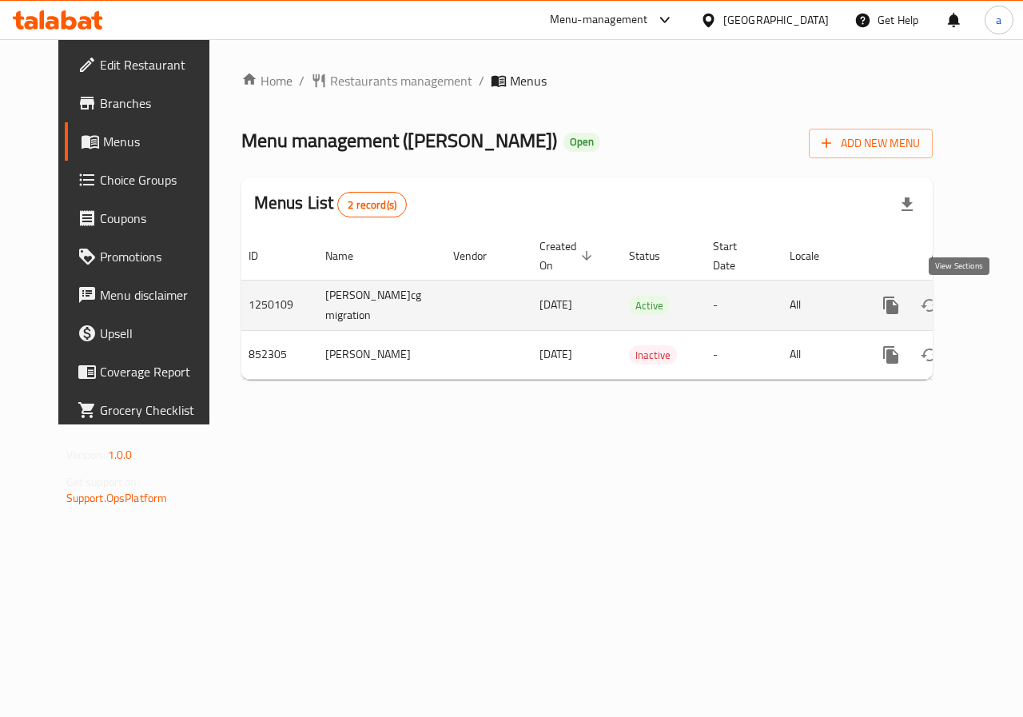
click at [997, 304] on icon "enhanced table" at bounding box center [1006, 305] width 19 height 19
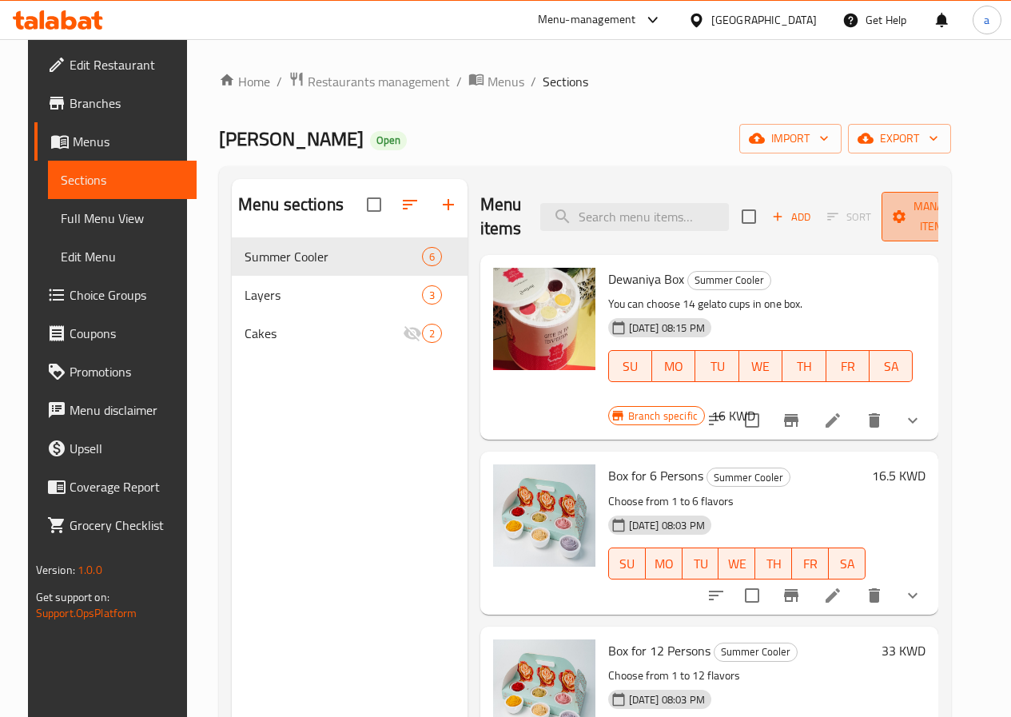
click at [928, 228] on span "Manage items" at bounding box center [935, 217] width 82 height 40
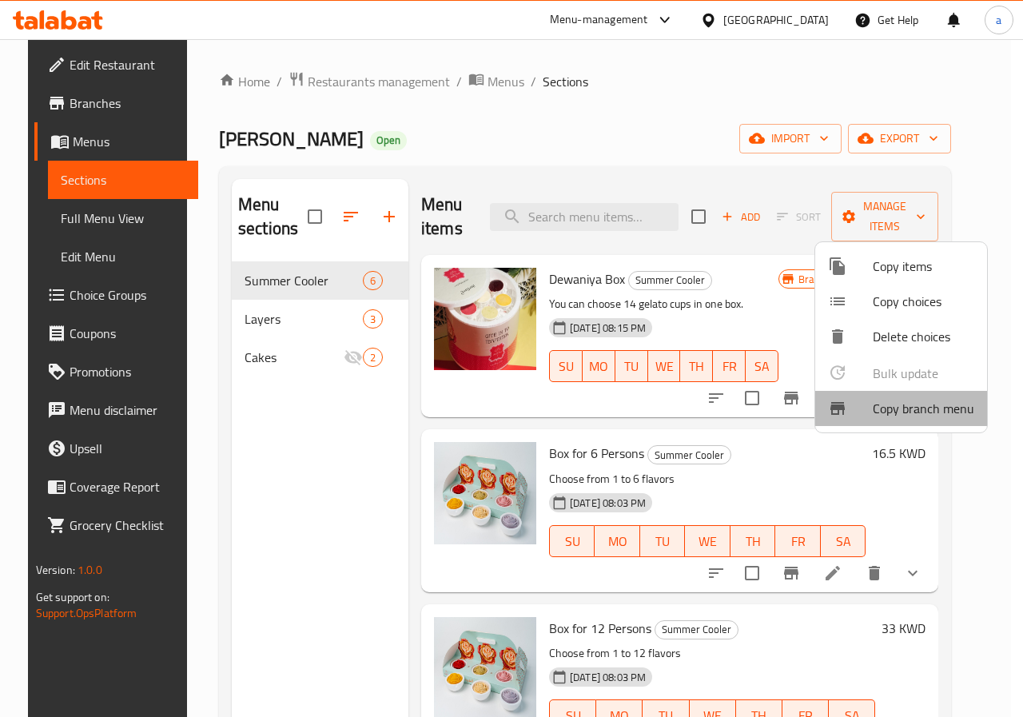
click at [950, 412] on span "Copy branch menu" at bounding box center [924, 408] width 102 height 19
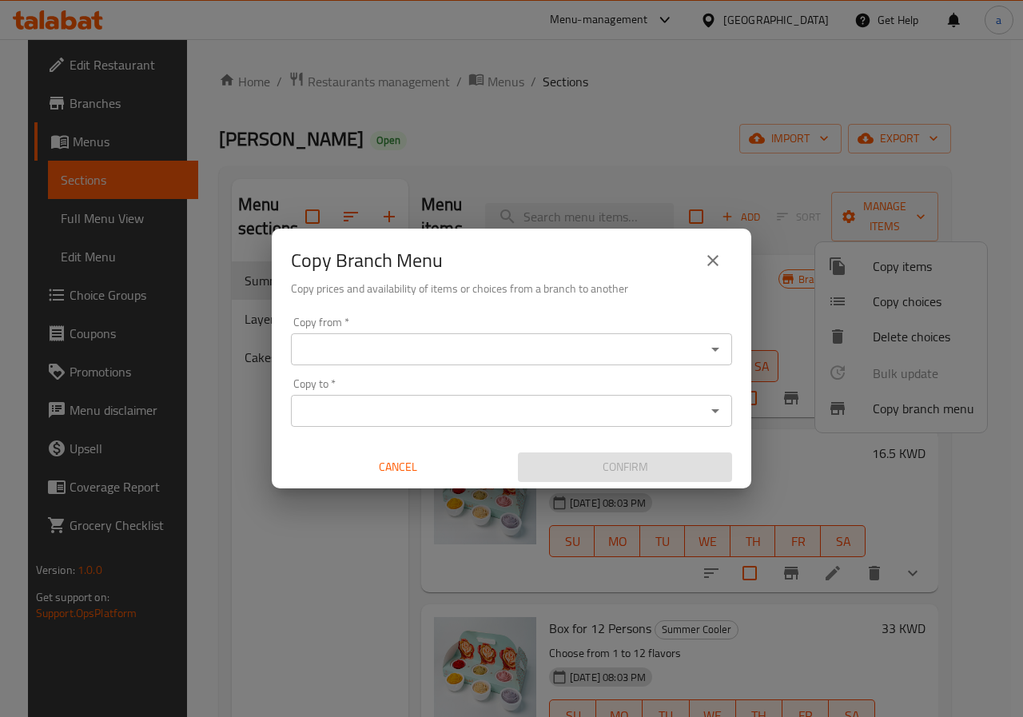
click at [712, 268] on icon "close" at bounding box center [712, 260] width 19 height 19
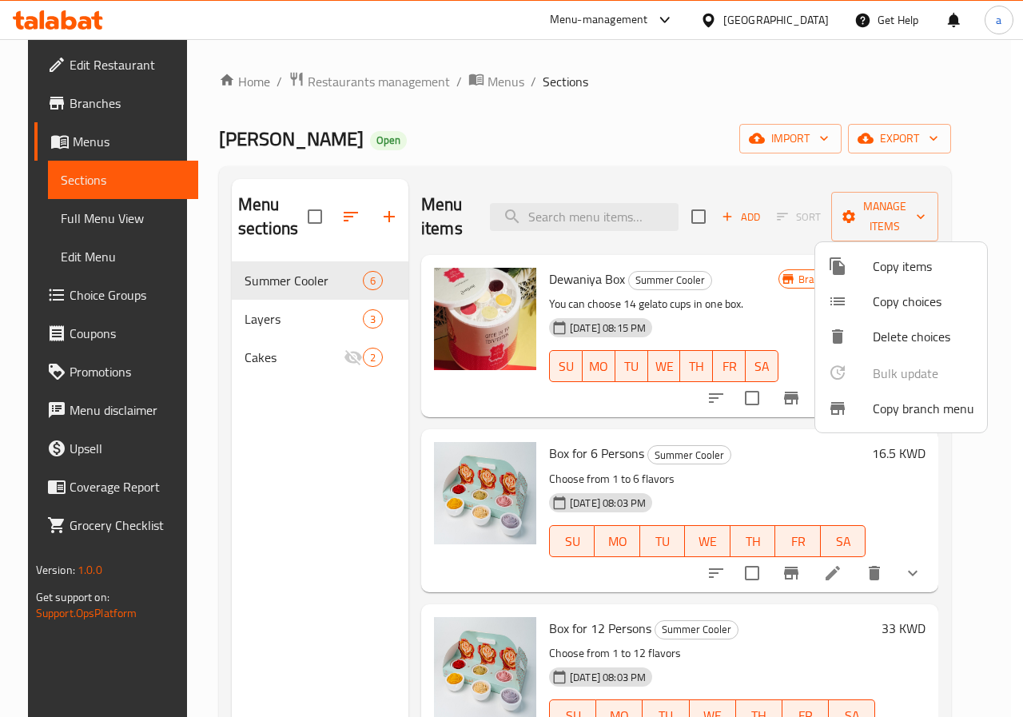
click at [75, 141] on div at bounding box center [511, 358] width 1023 height 717
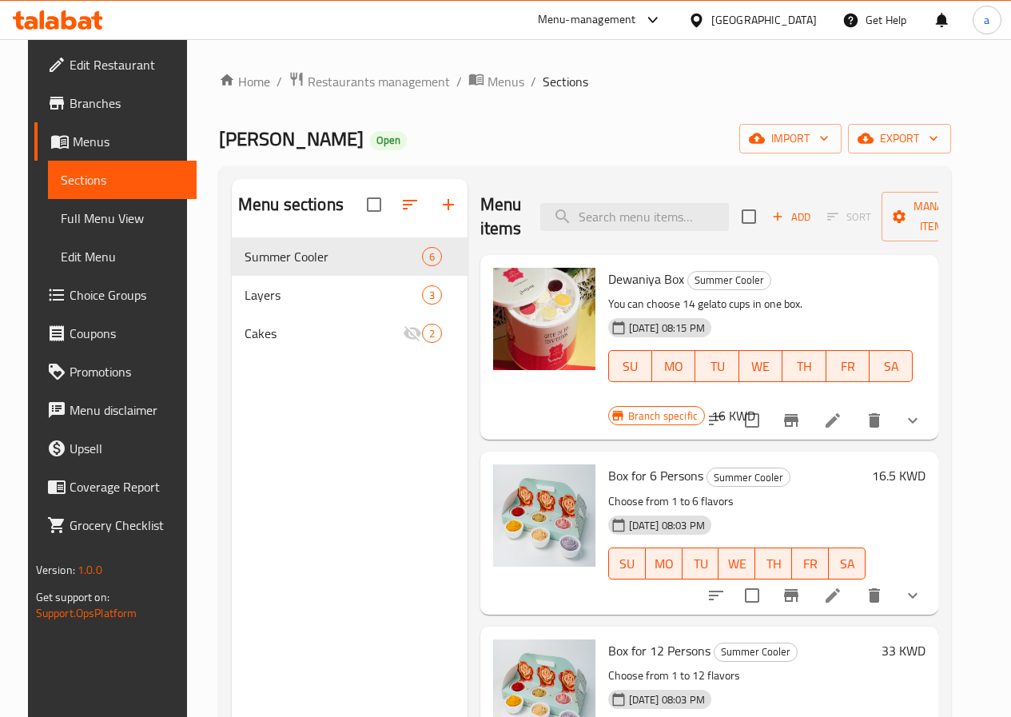
click at [73, 138] on span "Menus" at bounding box center [128, 141] width 111 height 19
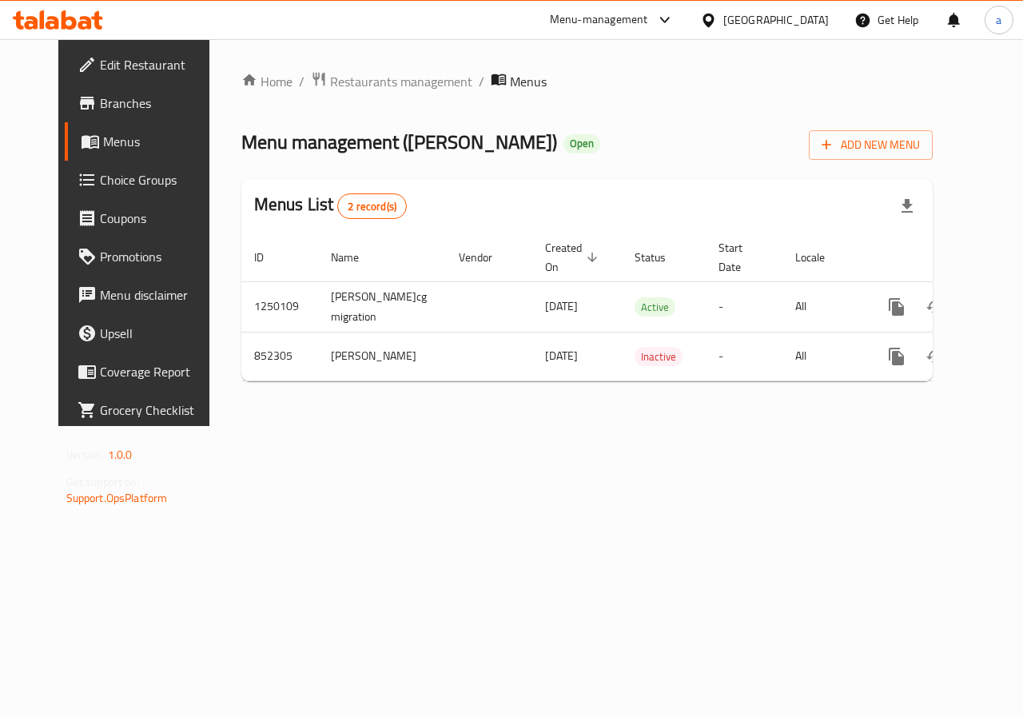
scroll to position [0, 6]
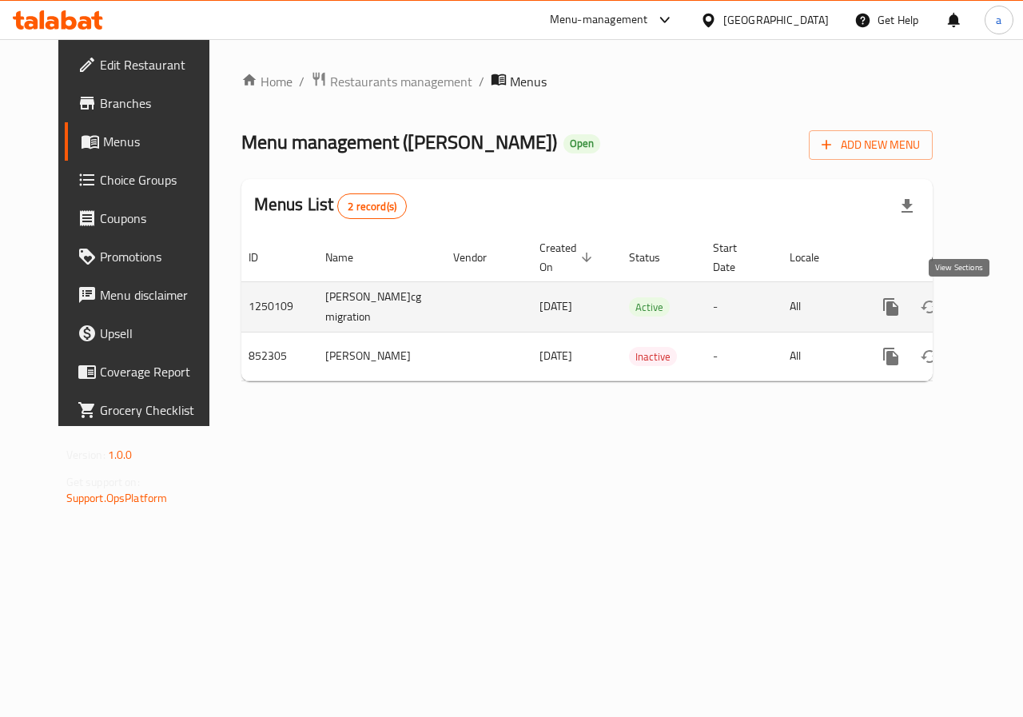
click at [997, 308] on icon "enhanced table" at bounding box center [1006, 306] width 19 height 19
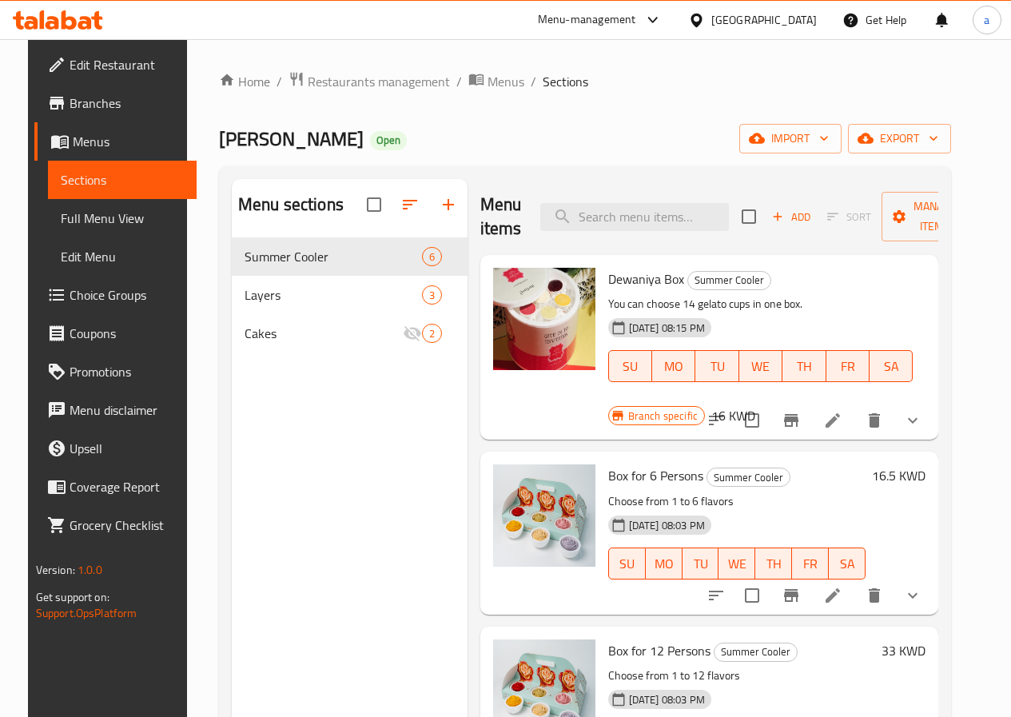
click at [74, 139] on span "Menus" at bounding box center [128, 141] width 111 height 19
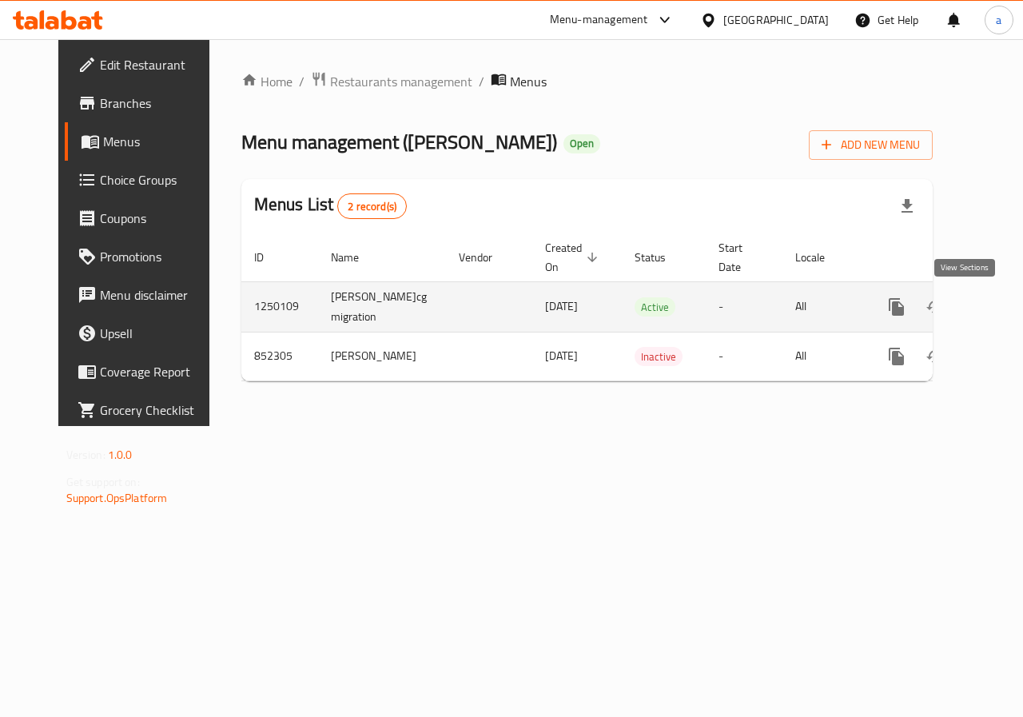
click at [1002, 313] on icon "enhanced table" at bounding box center [1011, 306] width 19 height 19
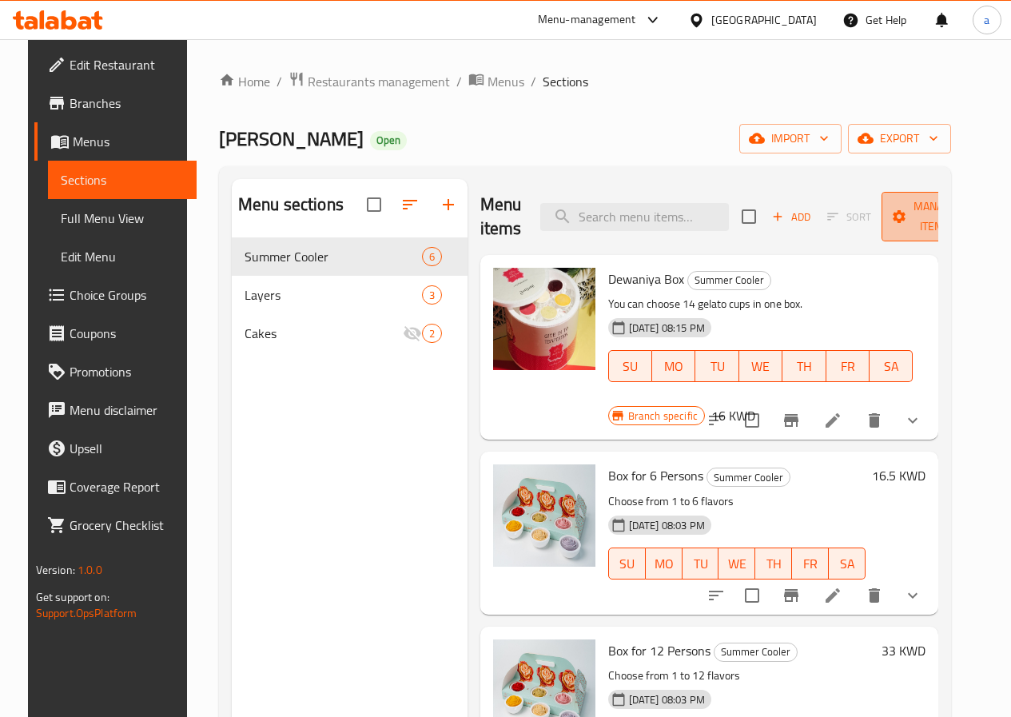
click at [925, 221] on span "Manage items" at bounding box center [935, 217] width 82 height 40
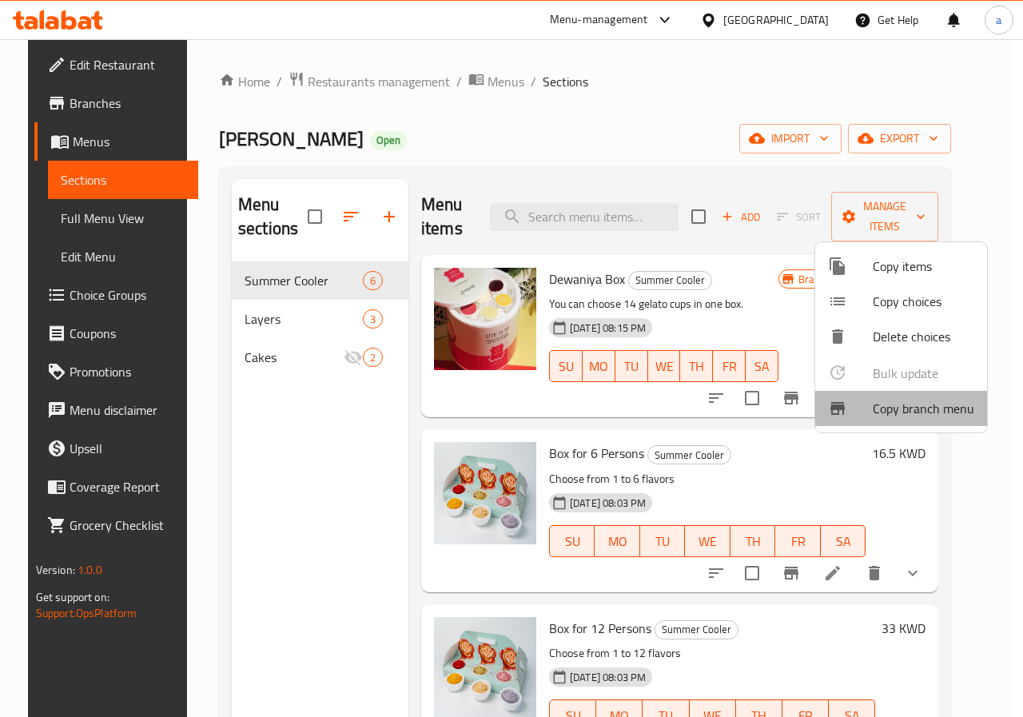
click at [933, 404] on span "Copy branch menu" at bounding box center [924, 408] width 102 height 19
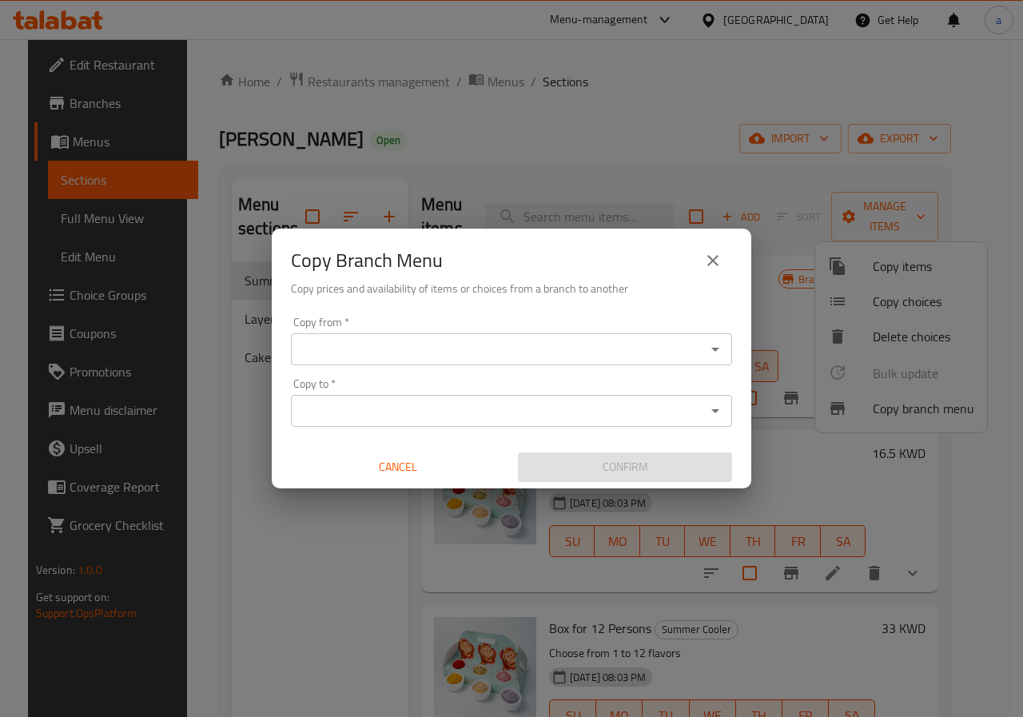
click at [555, 339] on input "Copy from   *" at bounding box center [498, 349] width 405 height 22
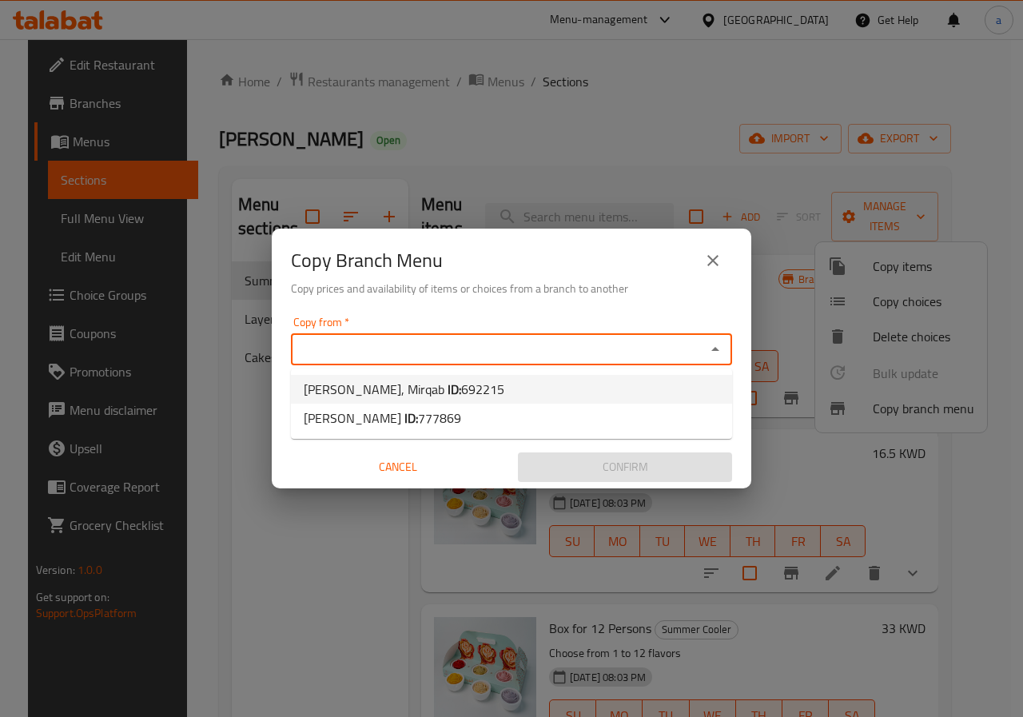
click at [461, 391] on span "692215" at bounding box center [482, 389] width 43 height 24
type input "Gelarto Rosa, Mirqab"
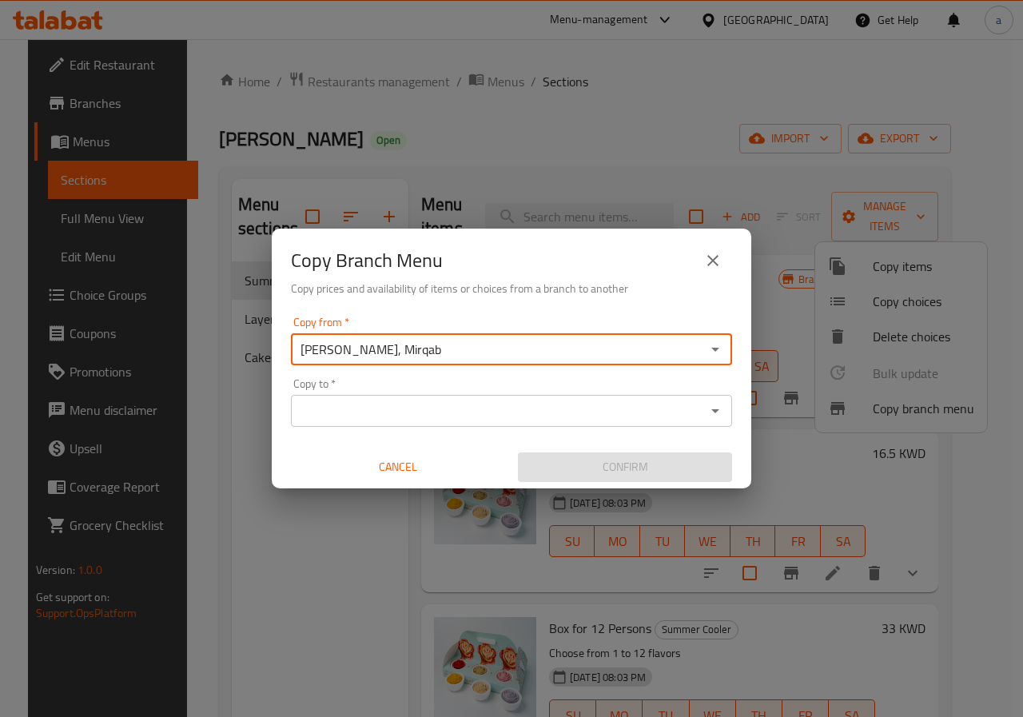
click at [459, 406] on input "Copy to   *" at bounding box center [498, 411] width 405 height 22
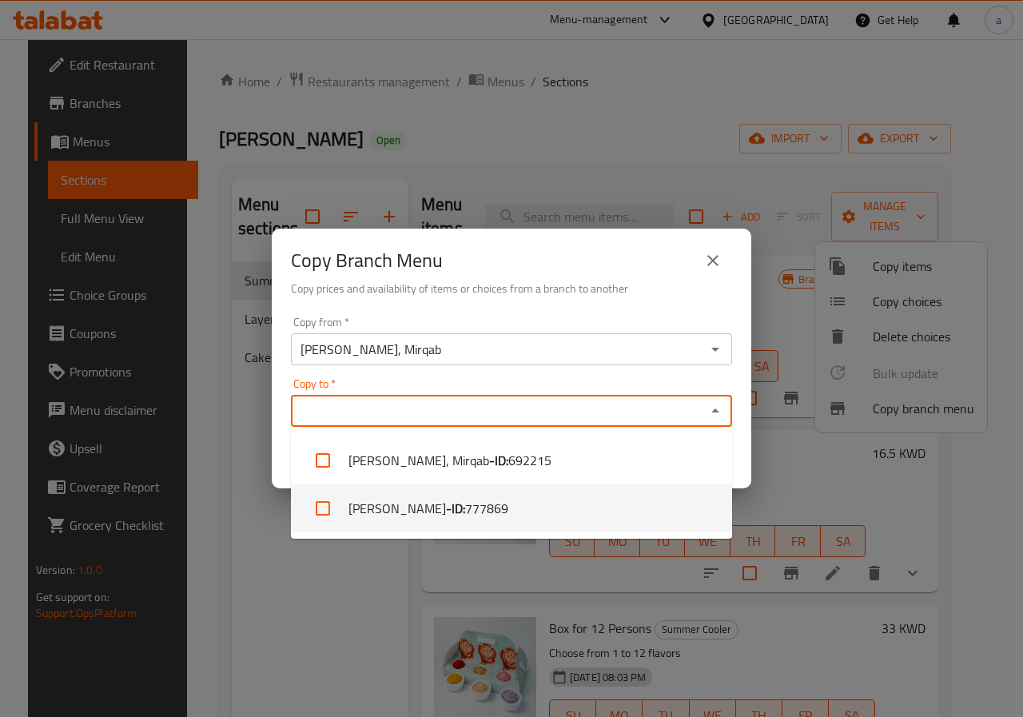
click at [465, 516] on span "777869" at bounding box center [486, 508] width 43 height 19
checkbox input "true"
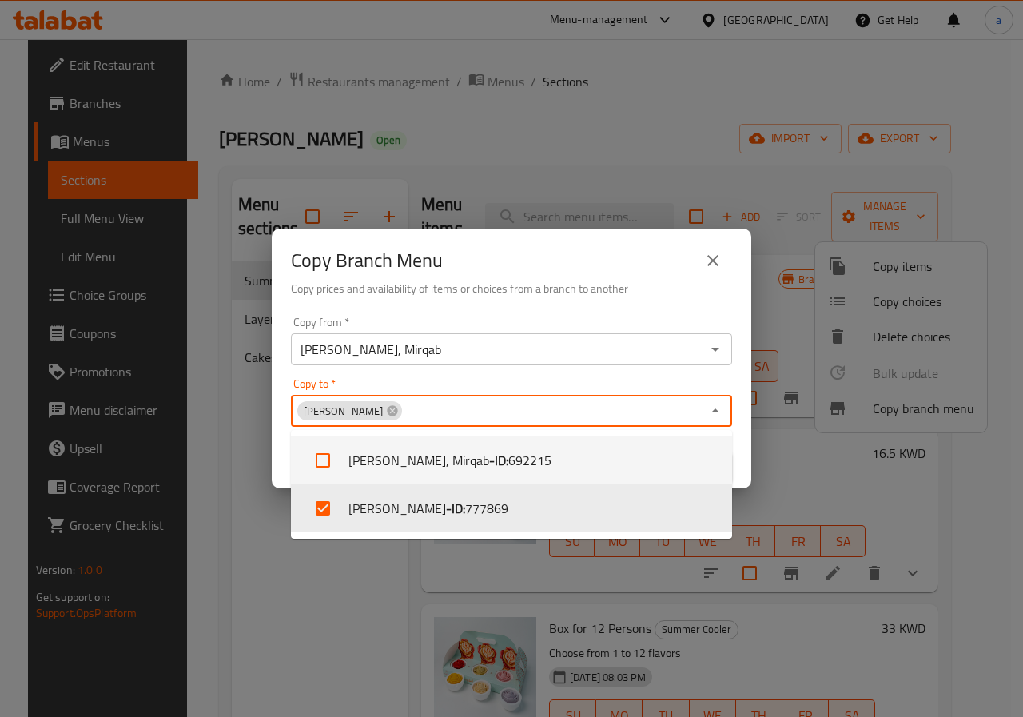
click at [691, 287] on h6 "Copy prices and availability of items or choices from a branch to another" at bounding box center [511, 289] width 441 height 18
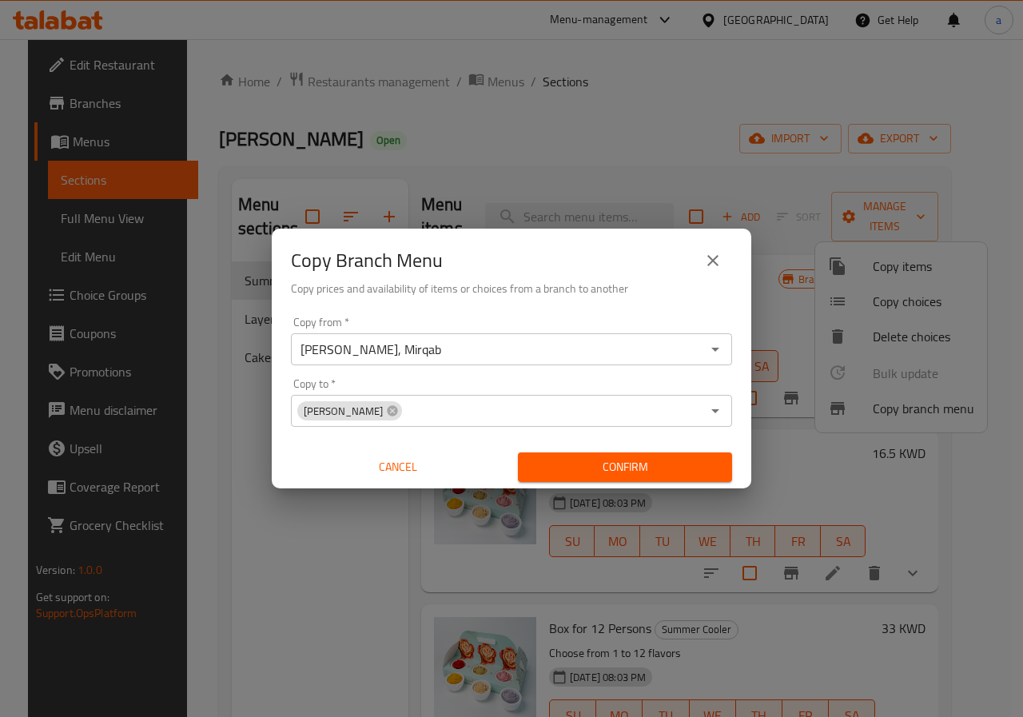
click at [627, 476] on span "Confirm" at bounding box center [625, 467] width 189 height 20
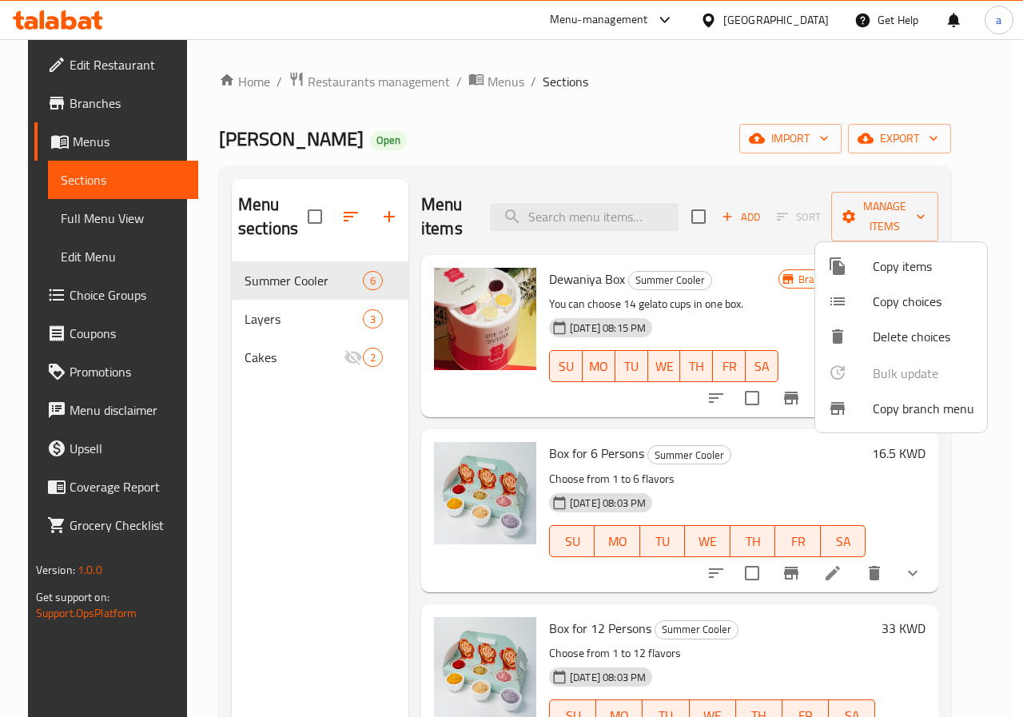
click at [70, 144] on div at bounding box center [511, 358] width 1023 height 717
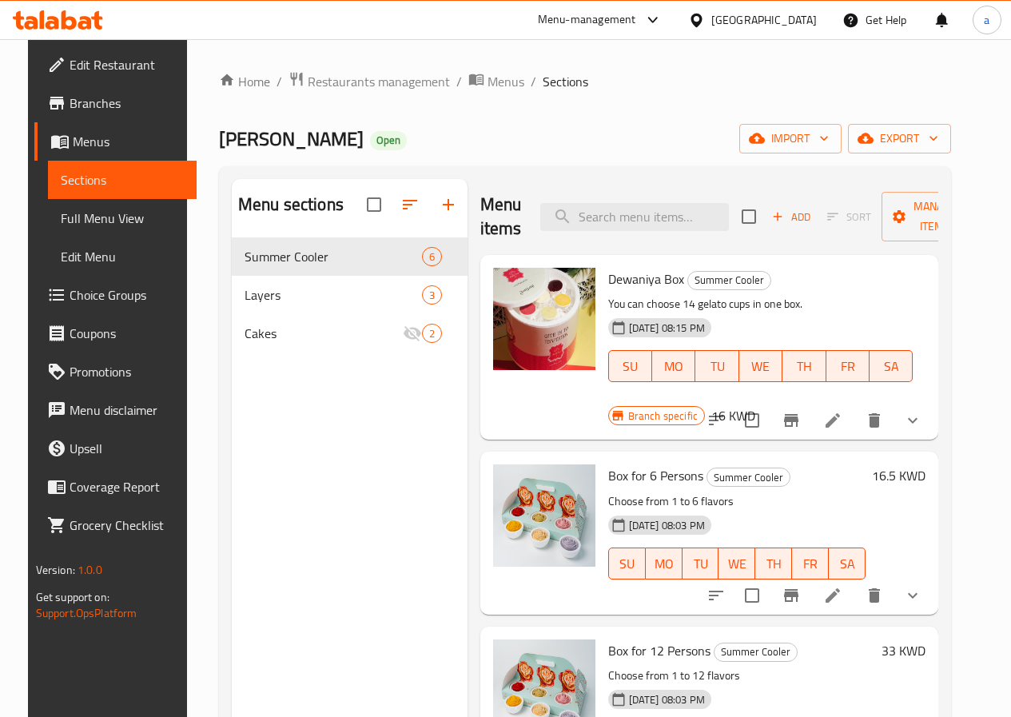
click at [73, 145] on span "Menus" at bounding box center [128, 141] width 111 height 19
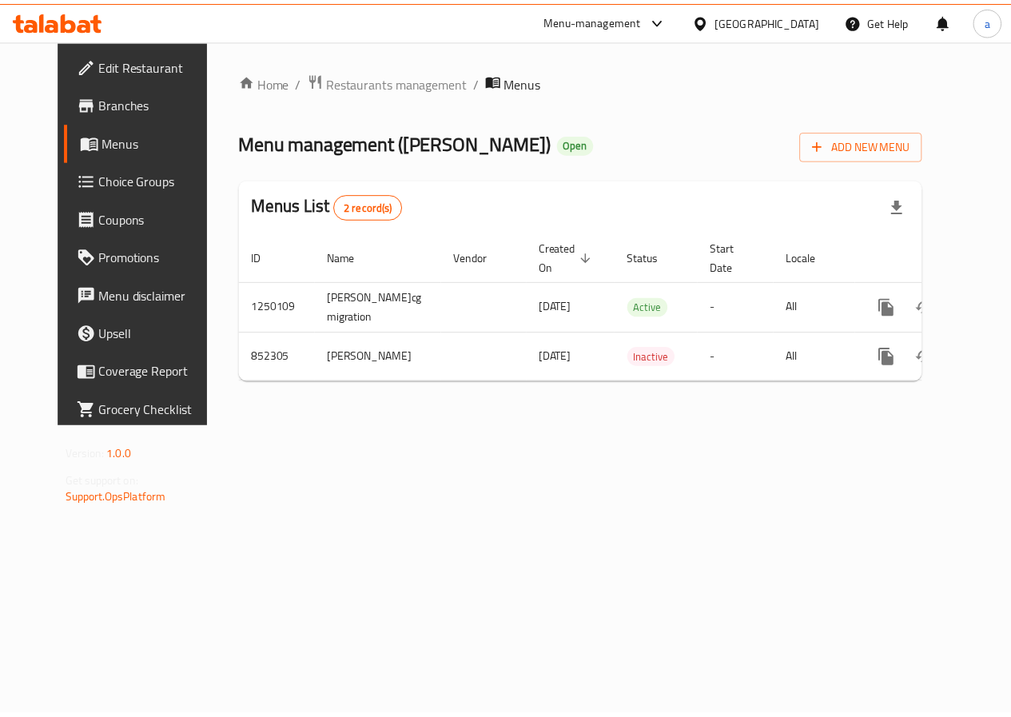
scroll to position [0, 6]
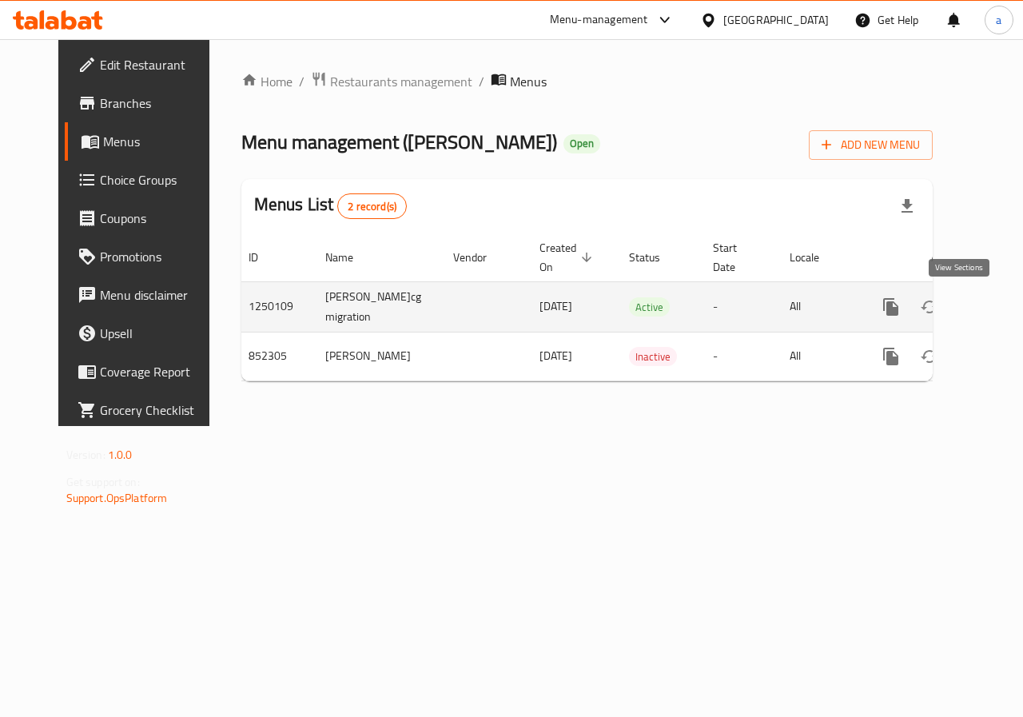
click at [997, 314] on icon "enhanced table" at bounding box center [1006, 306] width 19 height 19
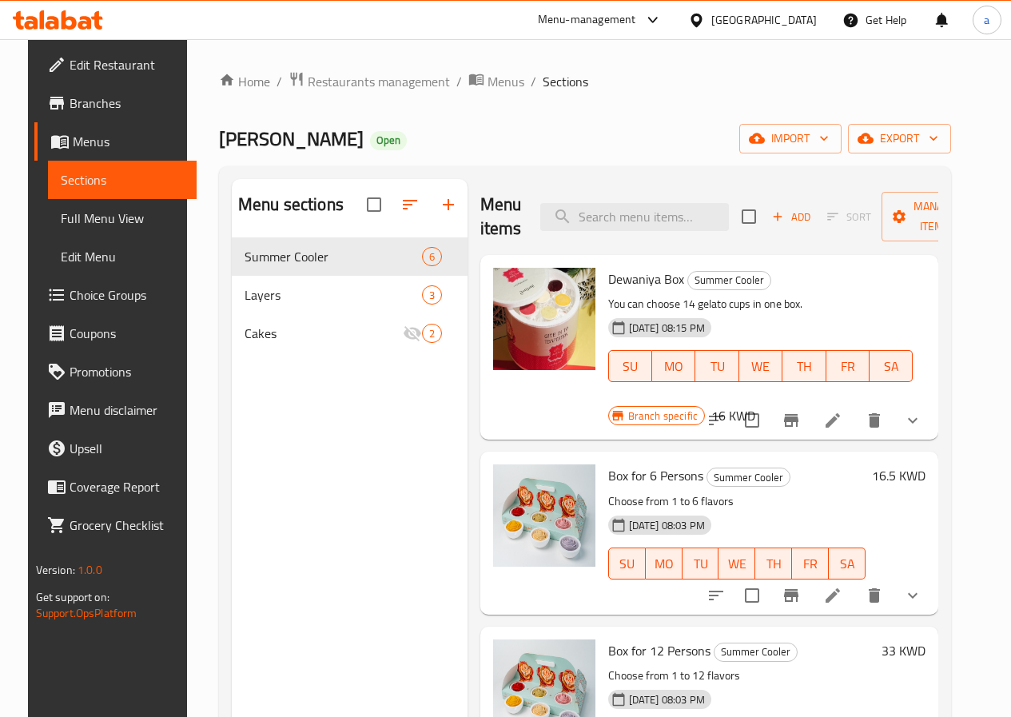
click at [113, 258] on span "Edit Menu" at bounding box center [122, 256] width 123 height 19
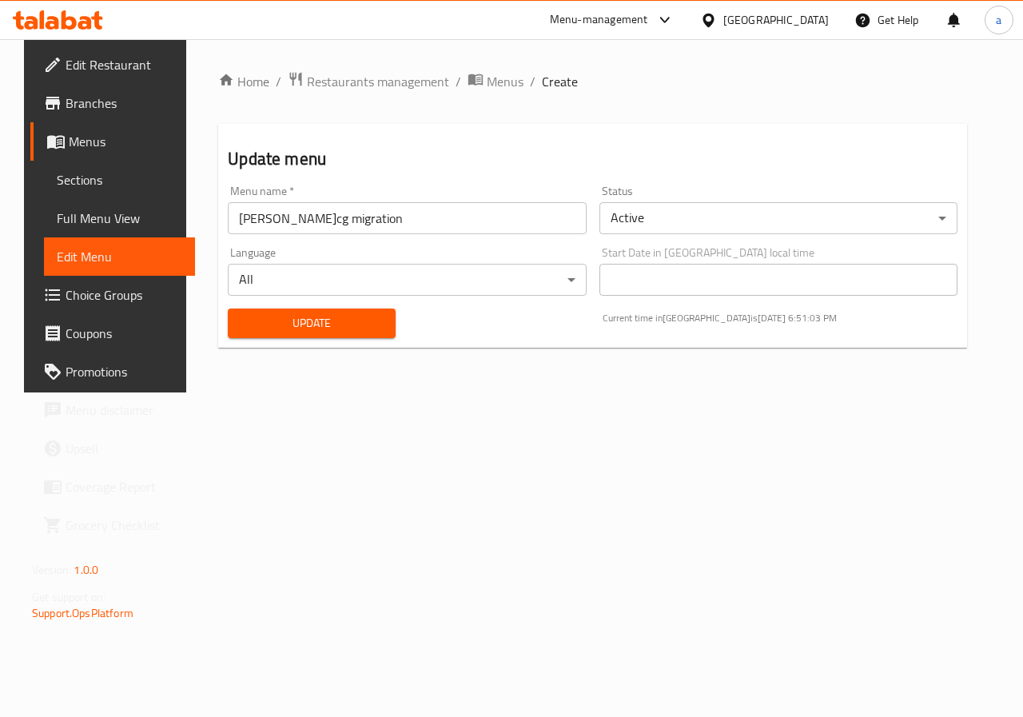
click at [83, 216] on span "Full Menu View" at bounding box center [119, 218] width 125 height 19
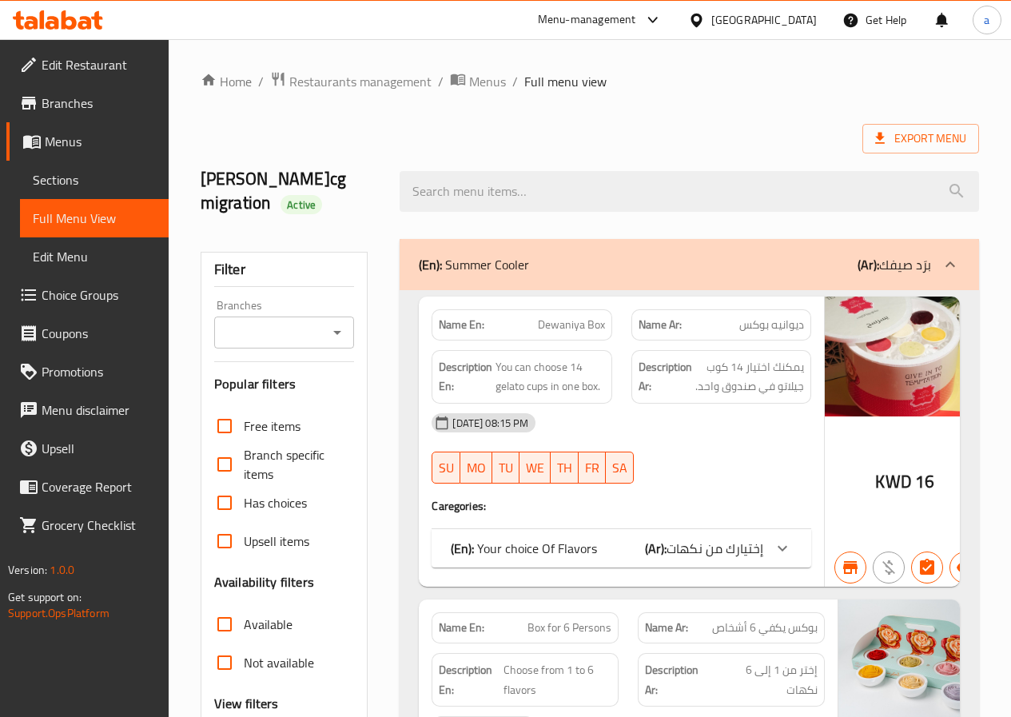
click at [81, 145] on span "Menus" at bounding box center [100, 141] width 111 height 19
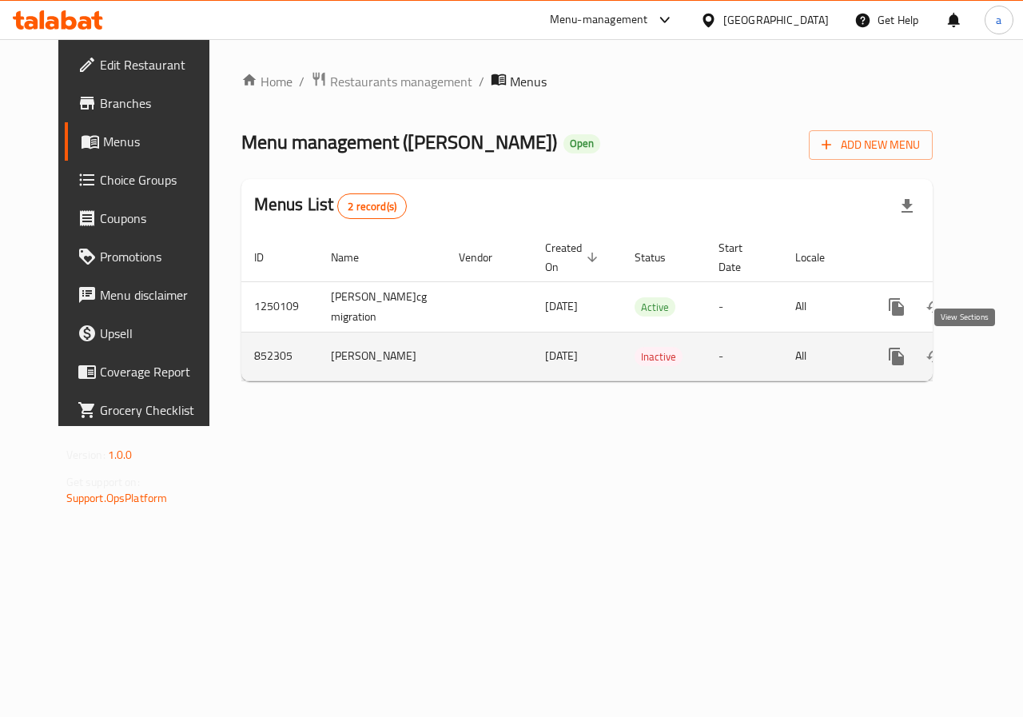
click at [1002, 364] on icon "enhanced table" at bounding box center [1011, 356] width 19 height 19
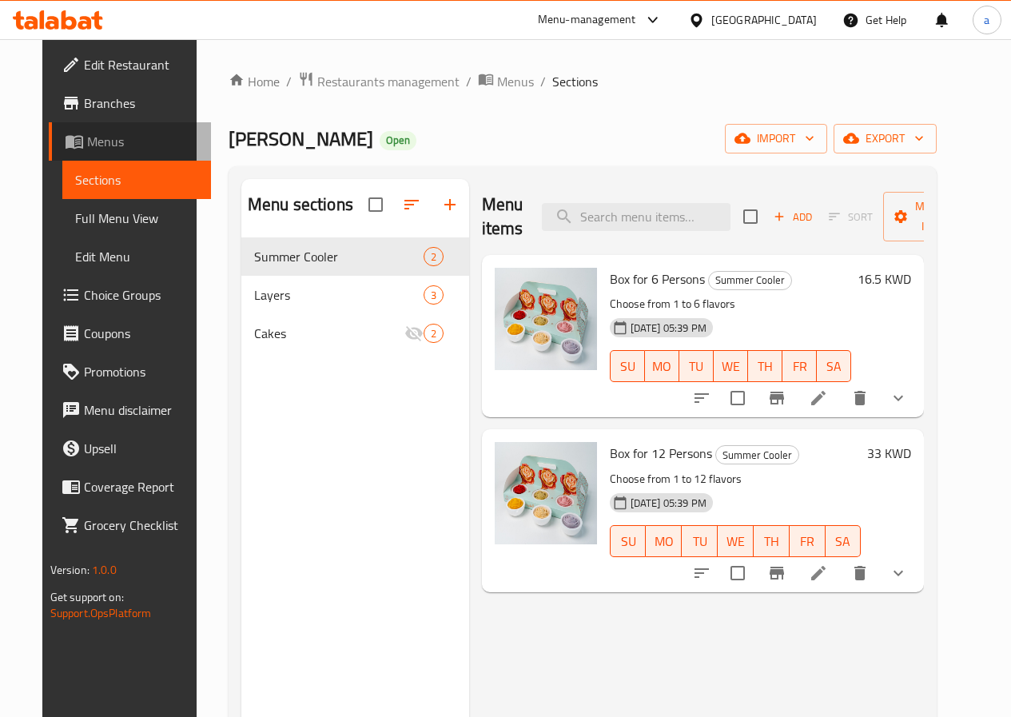
click at [87, 138] on span "Menus" at bounding box center [142, 141] width 111 height 19
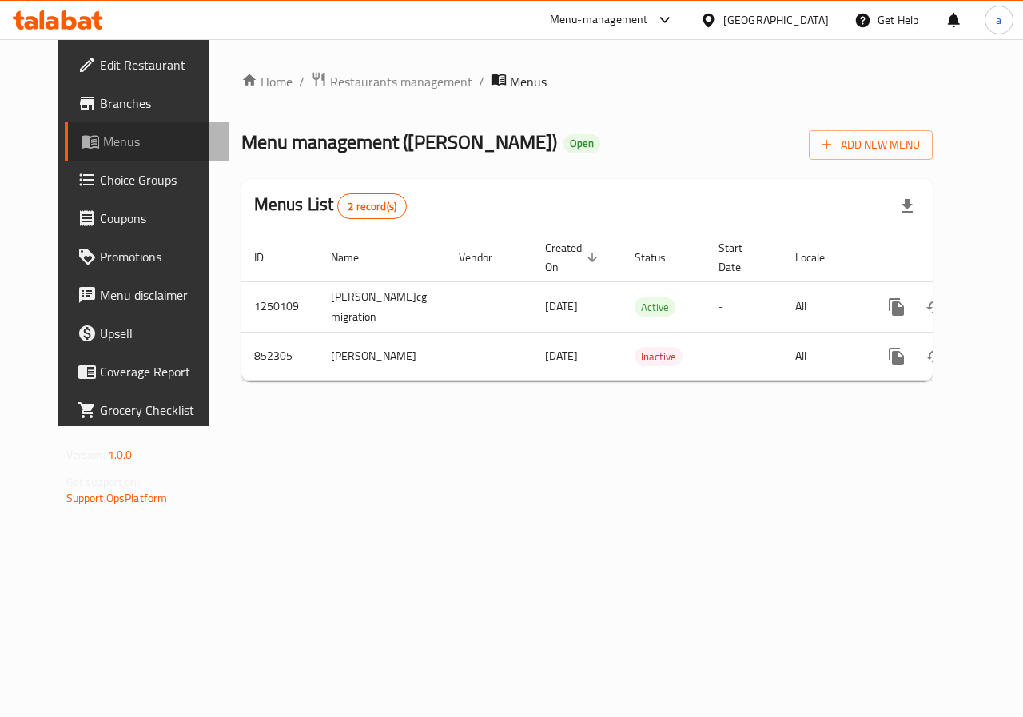
click at [103, 145] on span "Menus" at bounding box center [159, 141] width 113 height 19
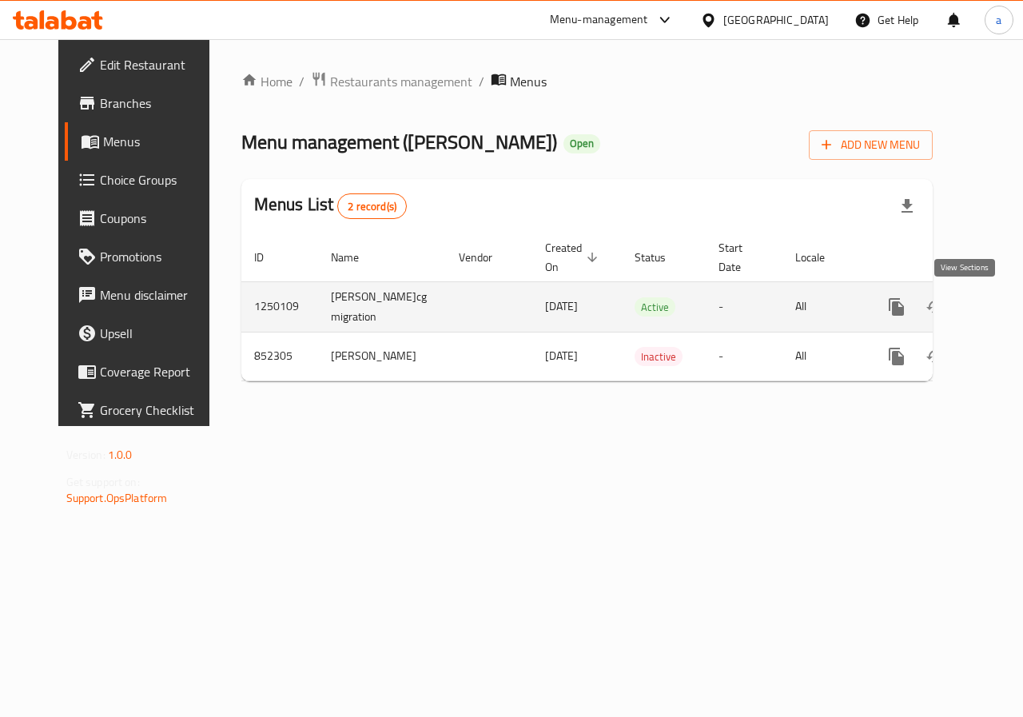
click at [1002, 316] on icon "enhanced table" at bounding box center [1011, 306] width 19 height 19
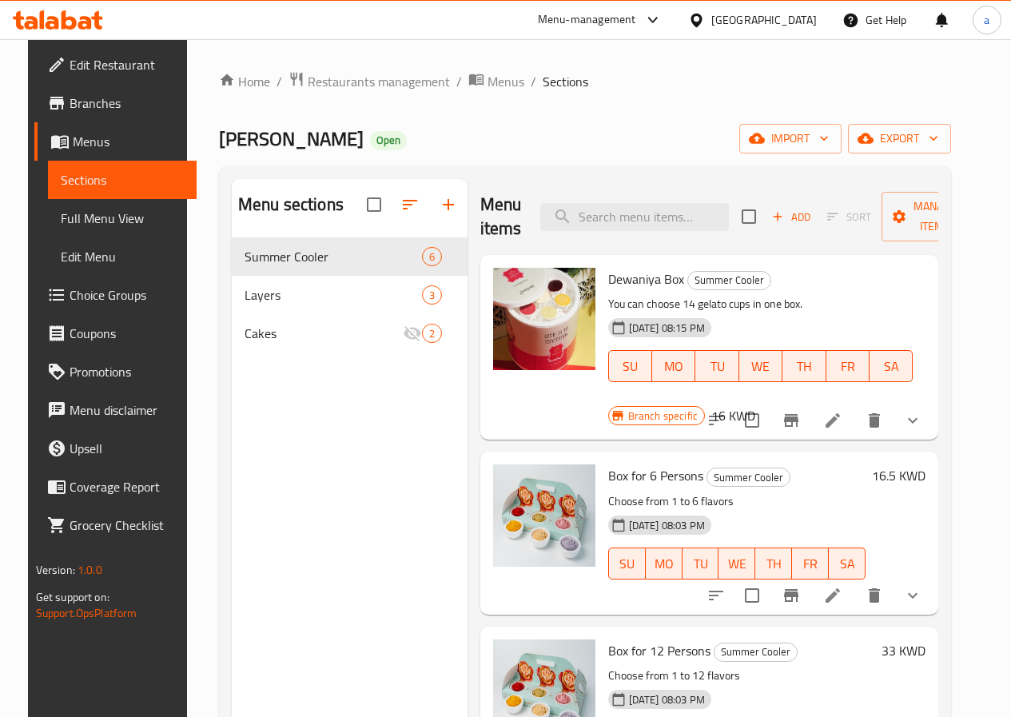
click at [78, 98] on span "Branches" at bounding box center [127, 103] width 114 height 19
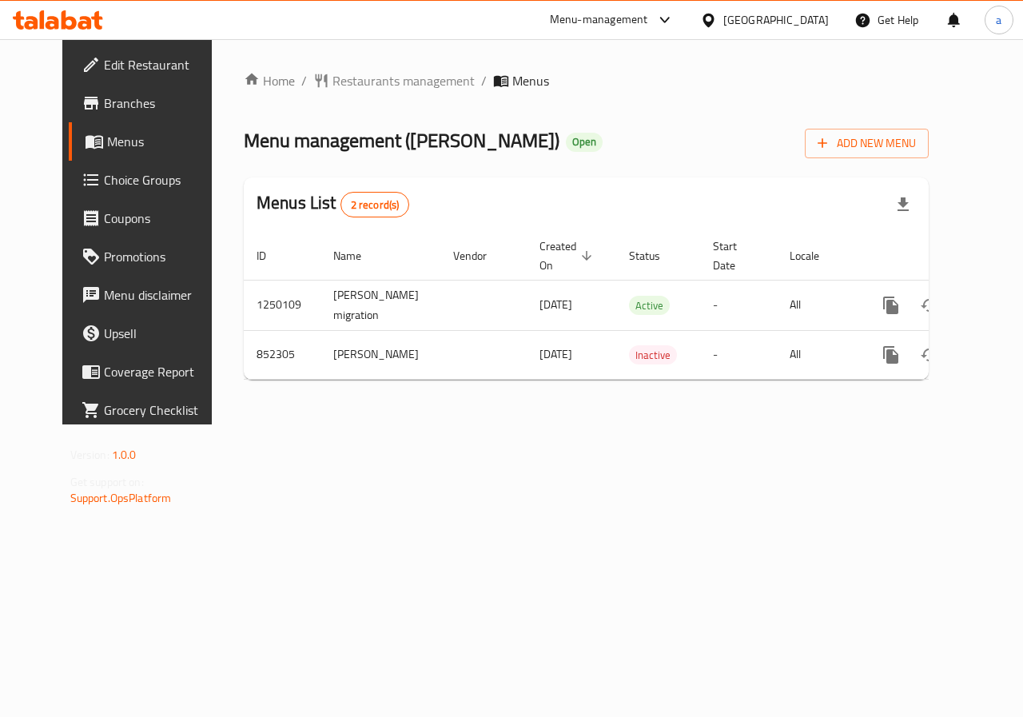
click at [109, 103] on span "Branches" at bounding box center [162, 103] width 117 height 19
